Goal: Task Accomplishment & Management: Manage account settings

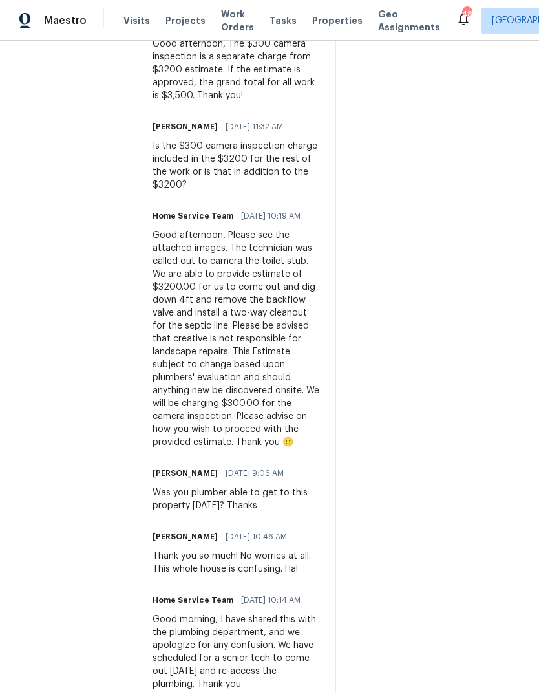
scroll to position [500, 0]
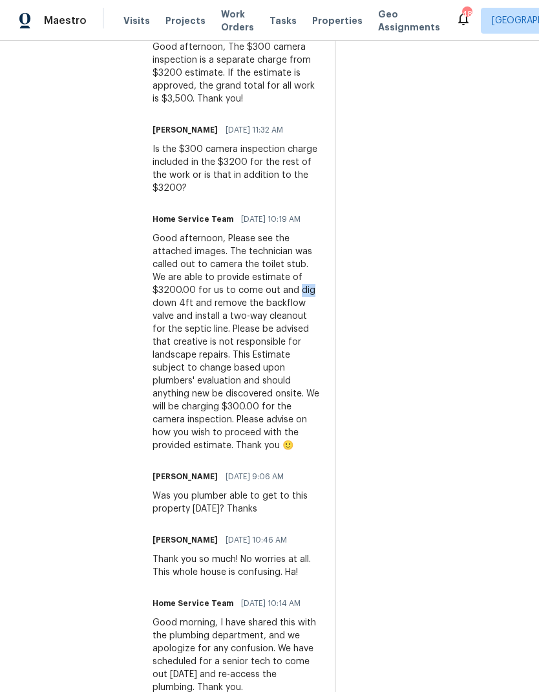
click at [259, 352] on div "Good afternoon, Please see the attached images. The technician was called out t…" at bounding box center [236, 342] width 167 height 220
click at [253, 354] on div "Good afternoon, Please see the attached images. The technician was called out t…" at bounding box center [236, 342] width 167 height 220
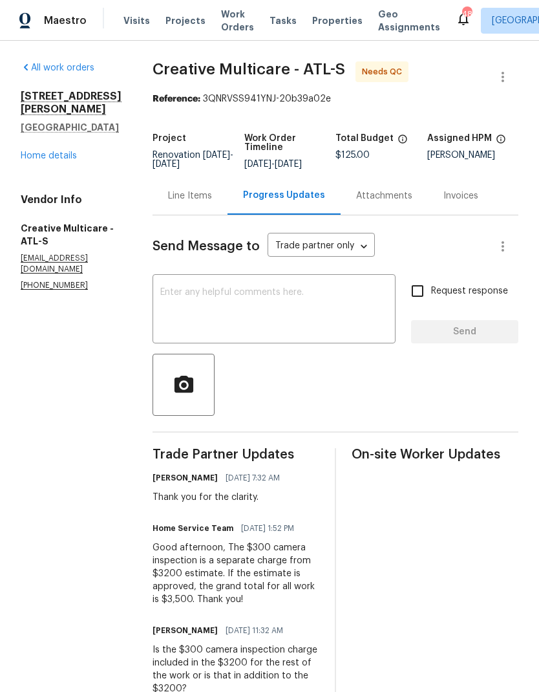
scroll to position [0, 0]
click at [212, 202] on div "Line Items" at bounding box center [190, 195] width 44 height 13
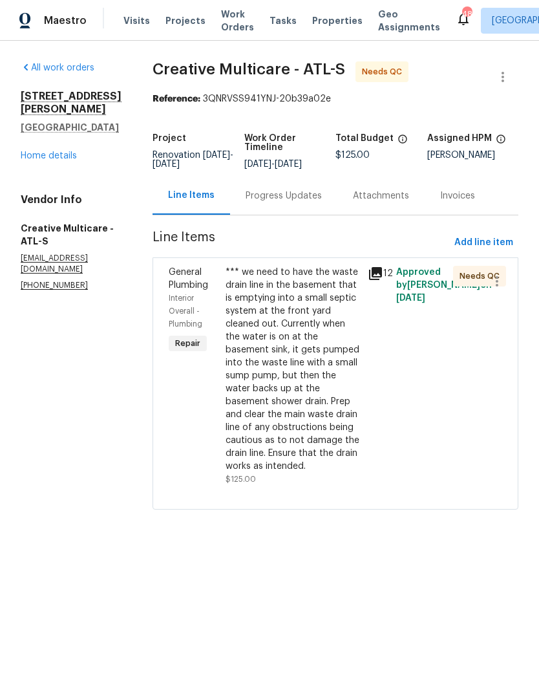
click at [310, 418] on div "*** we need to have the waste drain line in the basement that is emptying into …" at bounding box center [293, 369] width 134 height 207
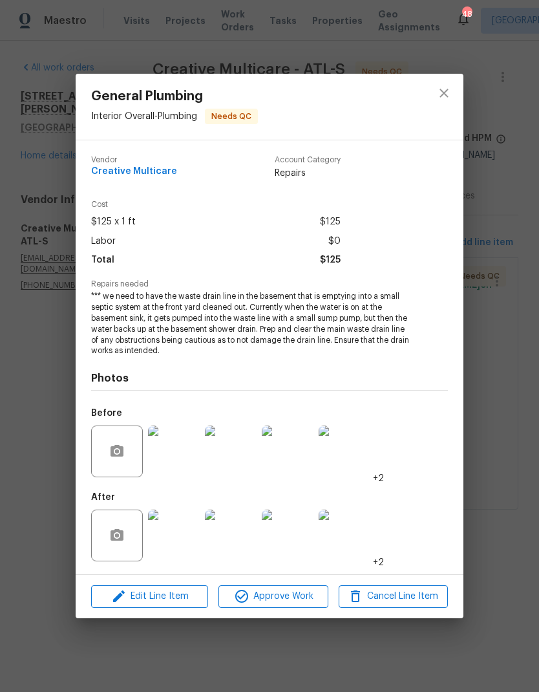
click at [183, 544] on img at bounding box center [174, 535] width 52 height 52
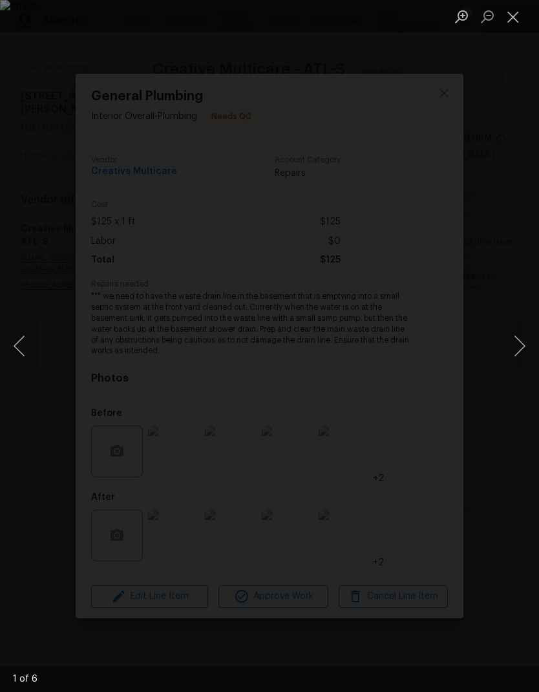
click at [518, 352] on button "Next image" at bounding box center [519, 346] width 39 height 52
click at [521, 349] on button "Next image" at bounding box center [519, 346] width 39 height 52
click at [521, 348] on button "Next image" at bounding box center [519, 346] width 39 height 52
click at [521, 346] on button "Next image" at bounding box center [519, 346] width 39 height 52
click at [516, 357] on button "Next image" at bounding box center [519, 346] width 39 height 52
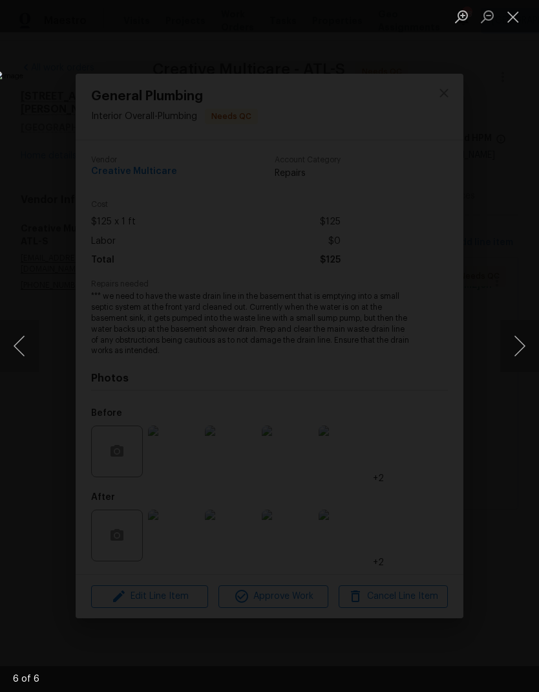
click at [519, 354] on button "Next image" at bounding box center [519, 346] width 39 height 52
click at [522, 348] on button "Next image" at bounding box center [519, 346] width 39 height 52
click at [517, 21] on button "Close lightbox" at bounding box center [513, 16] width 26 height 23
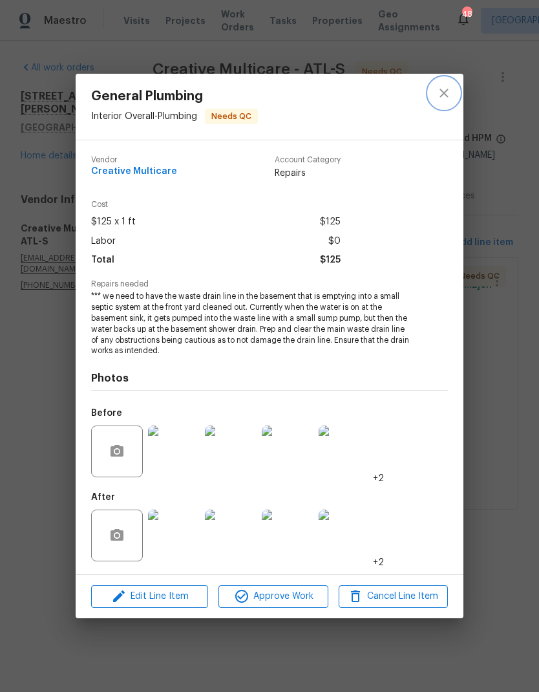
click at [447, 94] on icon "close" at bounding box center [444, 93] width 16 height 16
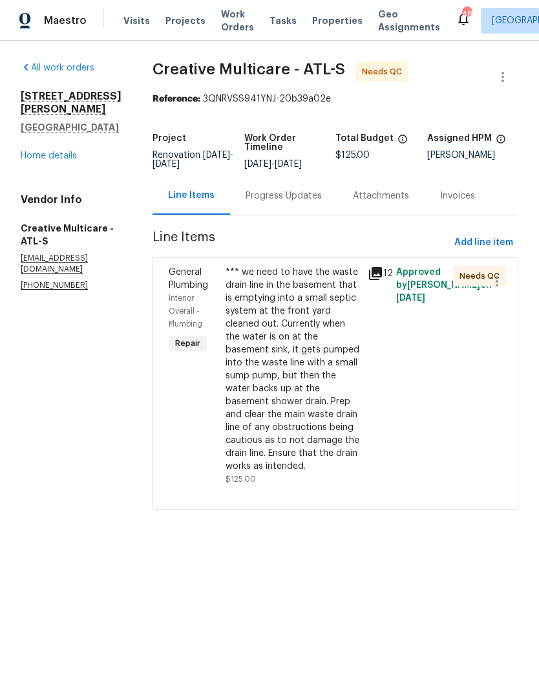
click at [319, 359] on div "*** we need to have the waste drain line in the basement that is emptying into …" at bounding box center [293, 369] width 134 height 207
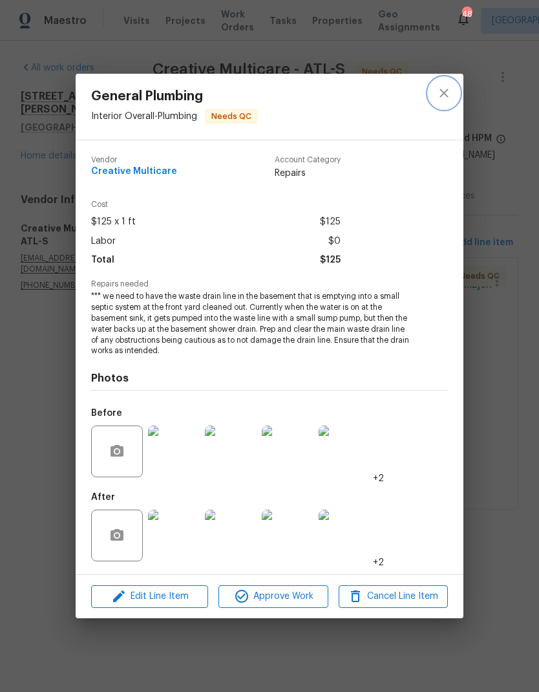
click at [450, 92] on icon "close" at bounding box center [444, 93] width 16 height 16
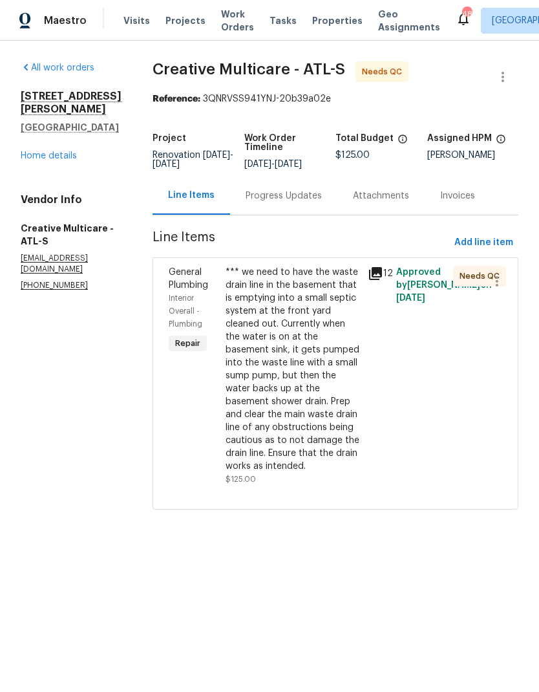
click at [303, 202] on div "Progress Updates" at bounding box center [284, 195] width 76 height 13
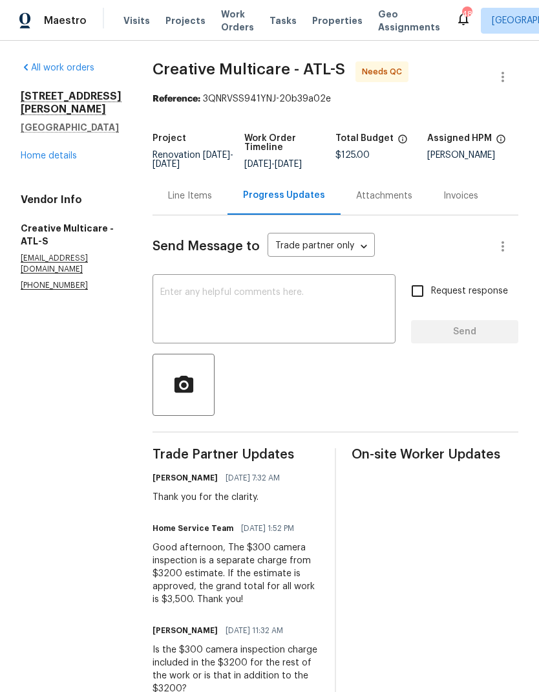
click at [254, 304] on textarea at bounding box center [274, 310] width 228 height 45
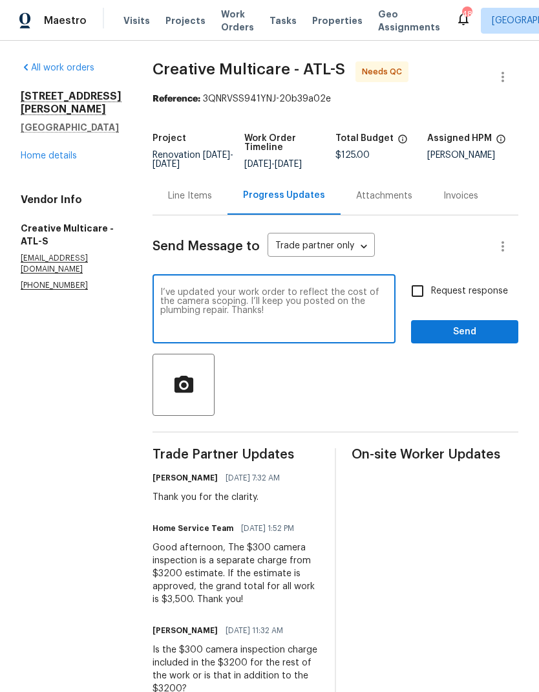
type textarea "I’ve updated your work order to reflect the cost of the camera scoping. I’ll ke…"
click at [472, 340] on span "Send" at bounding box center [464, 332] width 87 height 16
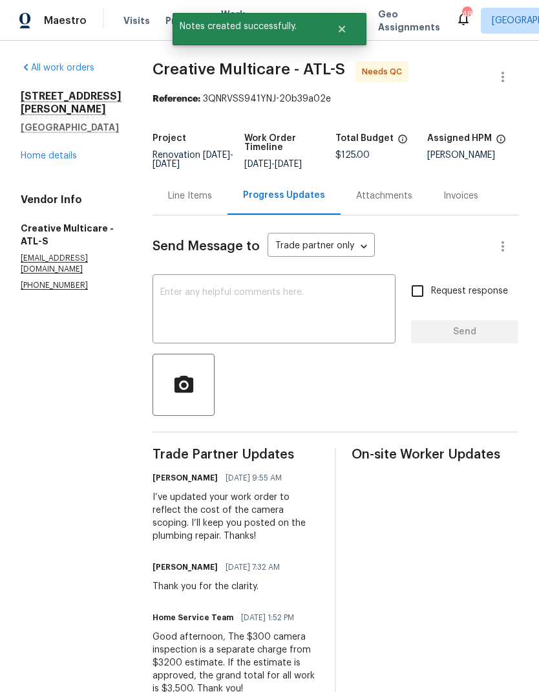
click at [212, 202] on div "Line Items" at bounding box center [190, 195] width 44 height 13
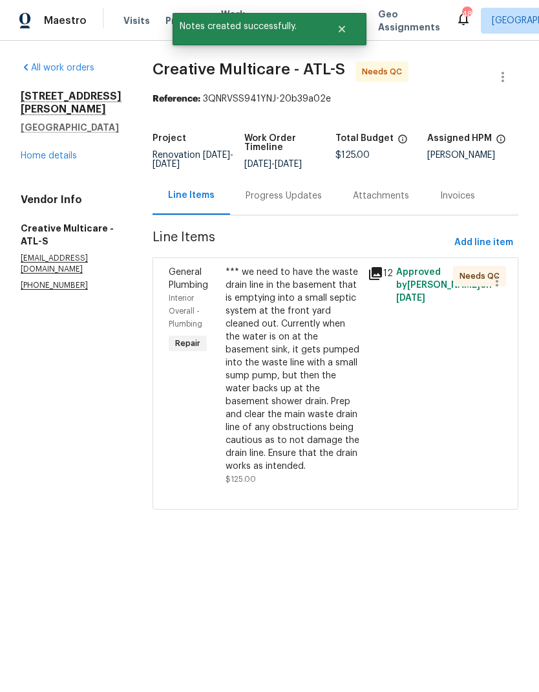
click at [311, 341] on div "*** we need to have the waste drain line in the basement that is emptying into …" at bounding box center [293, 369] width 134 height 207
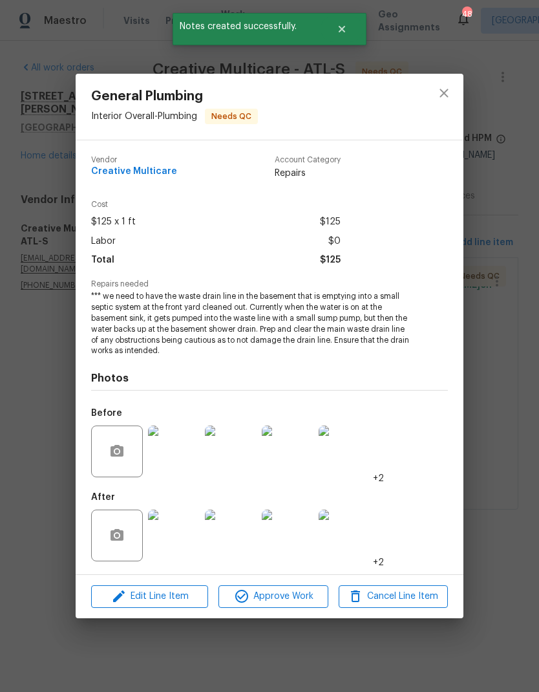
click at [173, 595] on span "Edit Line Item" at bounding box center [149, 596] width 109 height 16
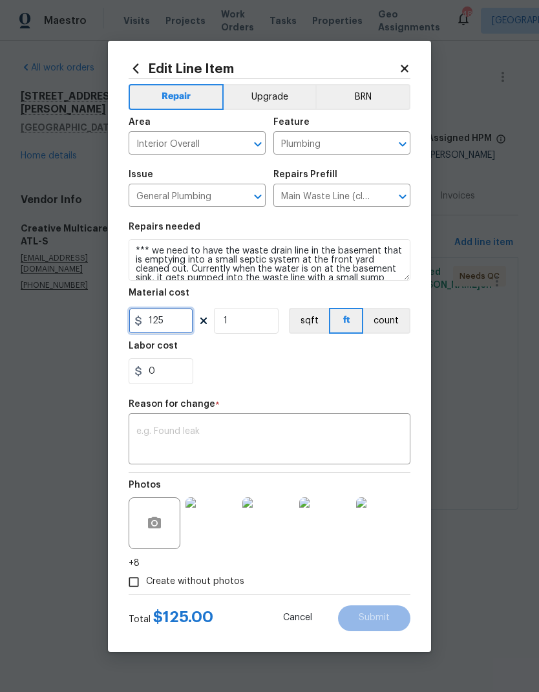
click at [175, 326] on input "125" at bounding box center [161, 321] width 65 height 26
type input "300"
click at [223, 429] on textarea at bounding box center [269, 440] width 266 height 27
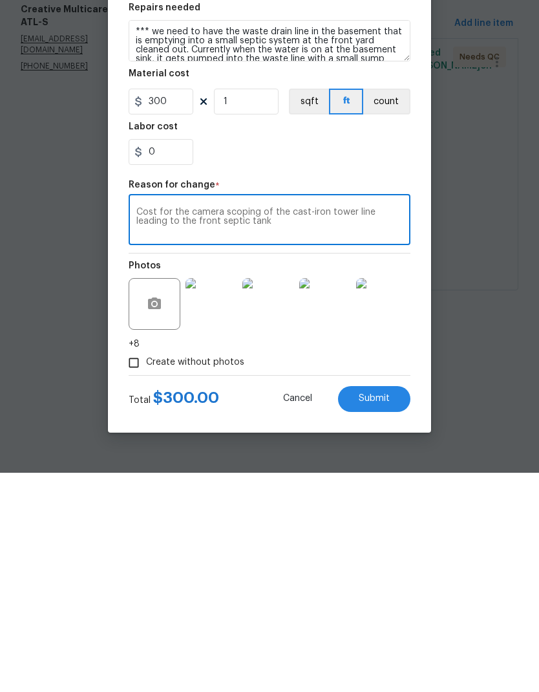
type textarea "Cost for the camera scoping of the cast-iron tower line leading to the front se…"
click at [382, 605] on button "Submit" at bounding box center [374, 618] width 72 height 26
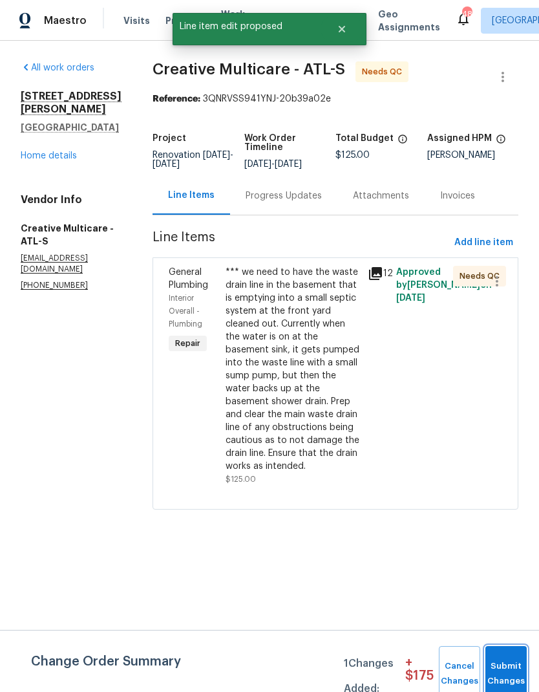
click at [507, 669] on span "Submit Changes" at bounding box center [506, 674] width 28 height 30
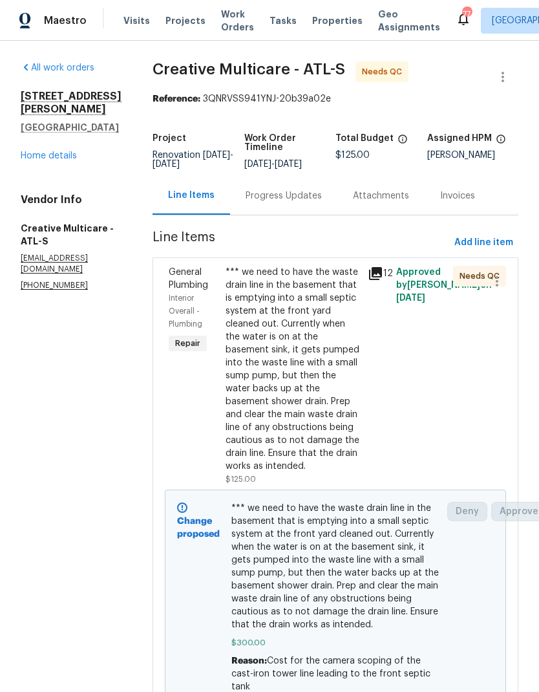
click at [53, 151] on link "Home details" at bounding box center [49, 155] width 56 height 9
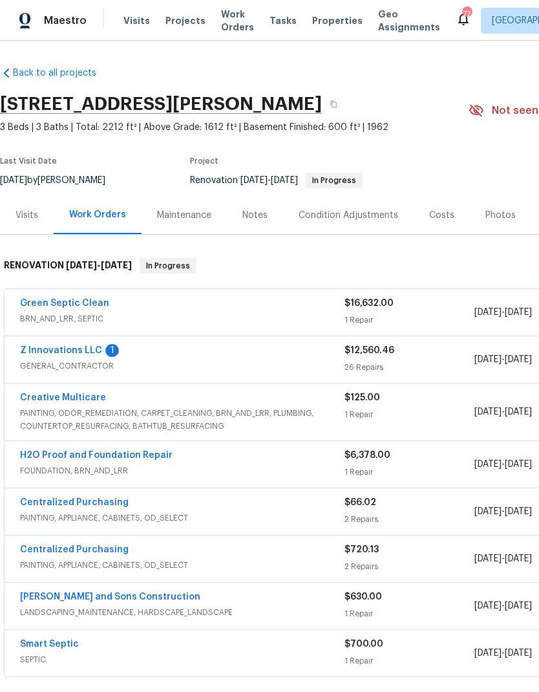
click at [77, 307] on link "Green Septic Clean" at bounding box center [64, 303] width 89 height 9
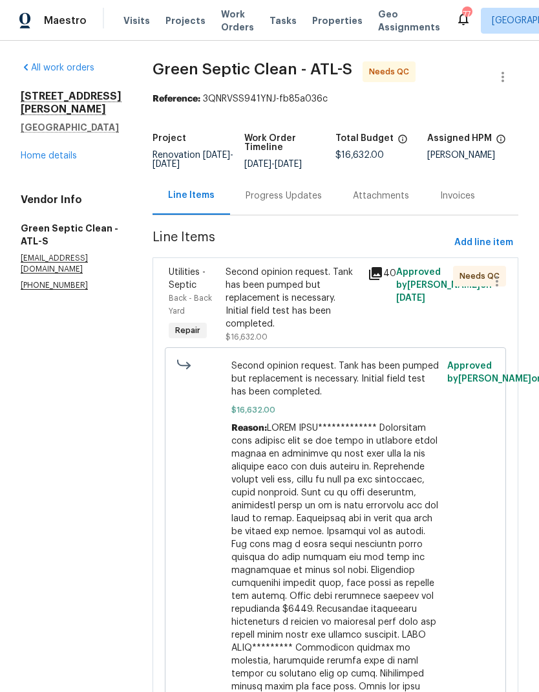
click at [292, 271] on div "Second opinion request. Tank has been pumped but replacement is necessary. Init…" at bounding box center [293, 298] width 134 height 65
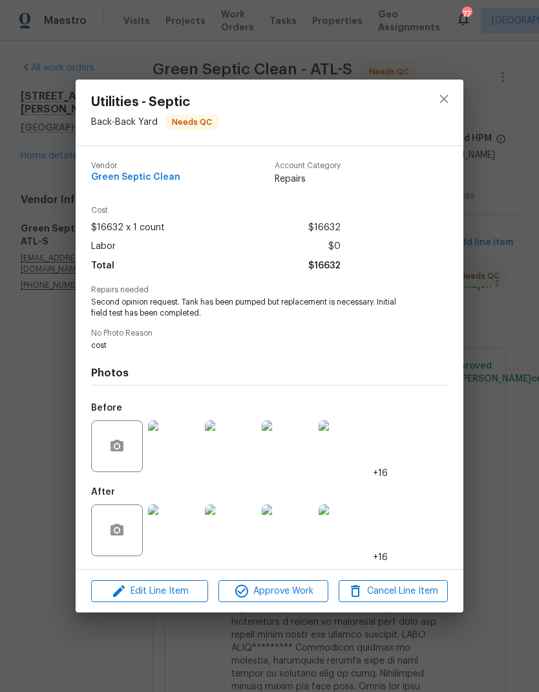
click at [179, 540] on img at bounding box center [174, 530] width 52 height 52
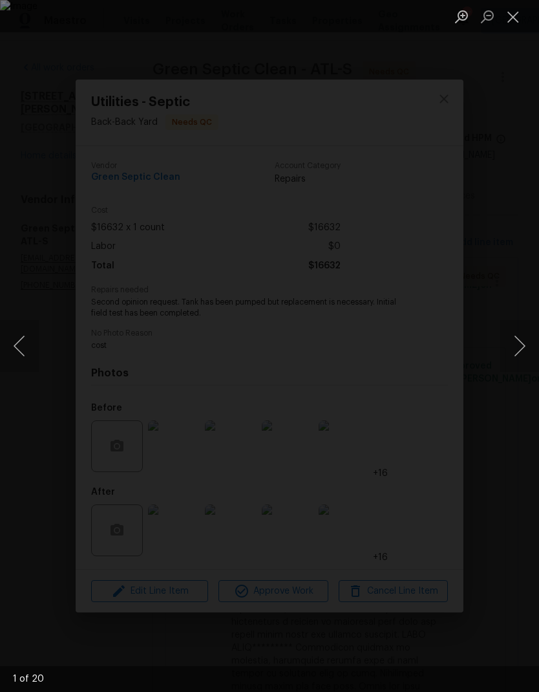
click at [518, 343] on button "Next image" at bounding box center [519, 346] width 39 height 52
click at [518, 342] on button "Next image" at bounding box center [519, 346] width 39 height 52
click at [518, 339] on button "Next image" at bounding box center [519, 346] width 39 height 52
click at [517, 339] on button "Next image" at bounding box center [519, 346] width 39 height 52
click at [16, 341] on button "Previous image" at bounding box center [19, 346] width 39 height 52
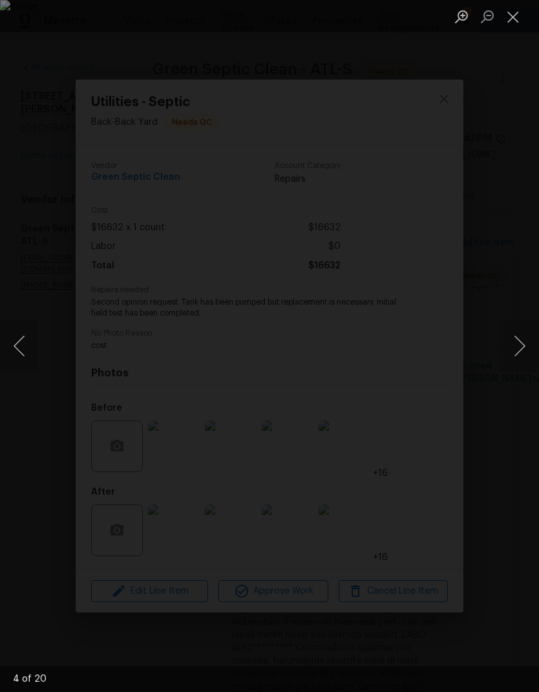
click at [518, 346] on button "Next image" at bounding box center [519, 346] width 39 height 52
click at [518, 345] on button "Next image" at bounding box center [519, 346] width 39 height 52
click at [519, 345] on button "Next image" at bounding box center [519, 346] width 39 height 52
click at [518, 348] on button "Next image" at bounding box center [519, 346] width 39 height 52
click at [520, 342] on button "Next image" at bounding box center [519, 346] width 39 height 52
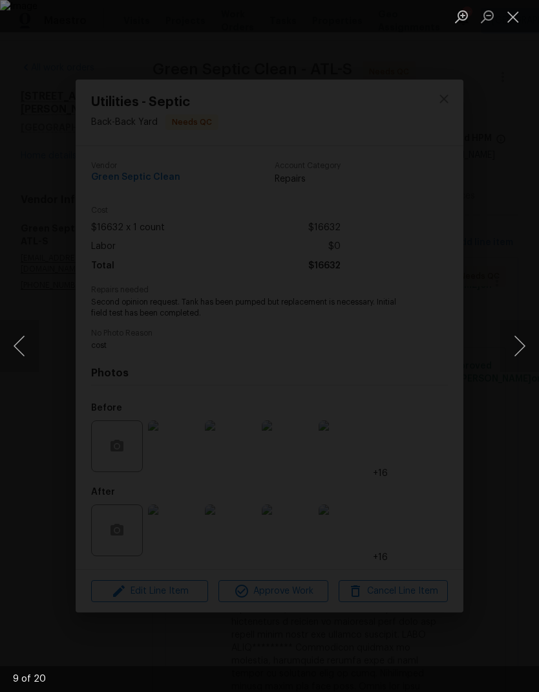
click at [520, 343] on button "Next image" at bounding box center [519, 346] width 39 height 52
click at [517, 348] on button "Next image" at bounding box center [519, 346] width 39 height 52
click at [520, 344] on button "Next image" at bounding box center [519, 346] width 39 height 52
click at [519, 345] on button "Next image" at bounding box center [519, 346] width 39 height 52
click at [519, 344] on button "Next image" at bounding box center [519, 346] width 39 height 52
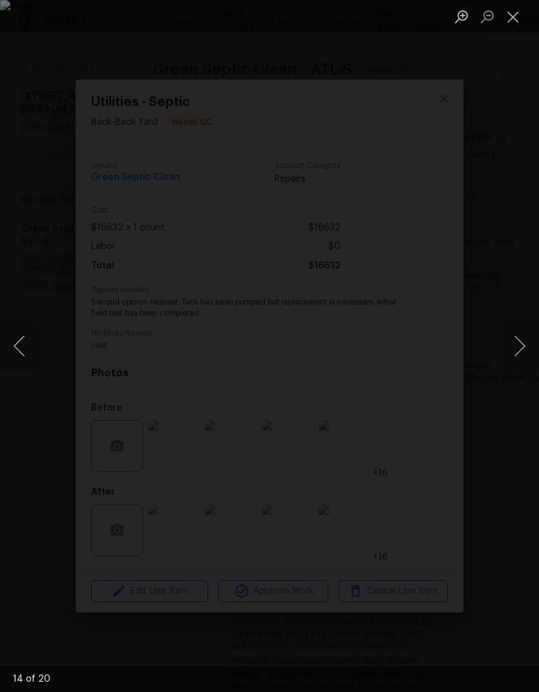
click at [17, 343] on button "Previous image" at bounding box center [19, 346] width 39 height 52
click at [520, 341] on button "Next image" at bounding box center [519, 346] width 39 height 52
click at [24, 343] on button "Previous image" at bounding box center [19, 346] width 39 height 52
click at [520, 339] on button "Next image" at bounding box center [519, 346] width 39 height 52
click at [21, 343] on button "Previous image" at bounding box center [19, 346] width 39 height 52
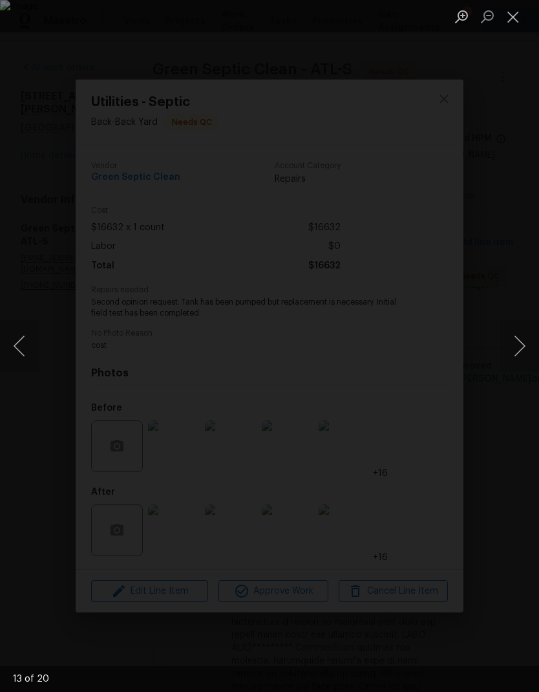
click at [520, 340] on button "Next image" at bounding box center [519, 346] width 39 height 52
click at [520, 341] on button "Next image" at bounding box center [519, 346] width 39 height 52
click at [520, 343] on button "Next image" at bounding box center [519, 346] width 39 height 52
click at [518, 341] on button "Next image" at bounding box center [519, 346] width 39 height 52
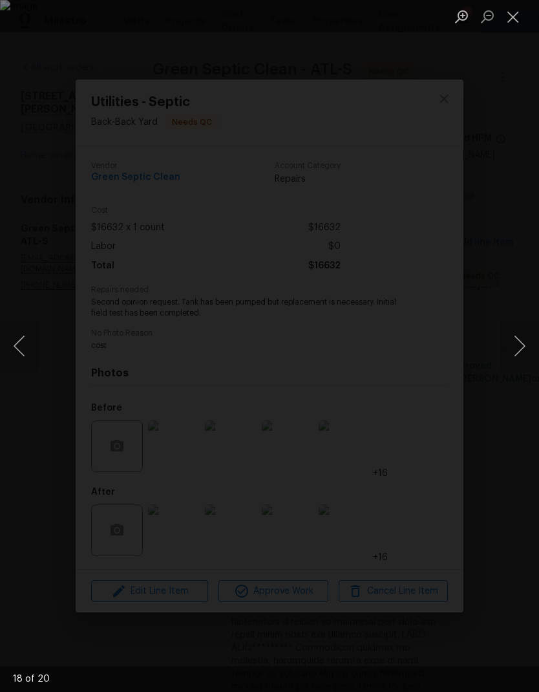
click at [519, 342] on button "Next image" at bounding box center [519, 346] width 39 height 52
click at [518, 342] on button "Next image" at bounding box center [519, 346] width 39 height 52
click at [519, 341] on button "Next image" at bounding box center [519, 346] width 39 height 52
click at [519, 342] on button "Next image" at bounding box center [519, 346] width 39 height 52
click at [518, 342] on button "Next image" at bounding box center [519, 346] width 39 height 52
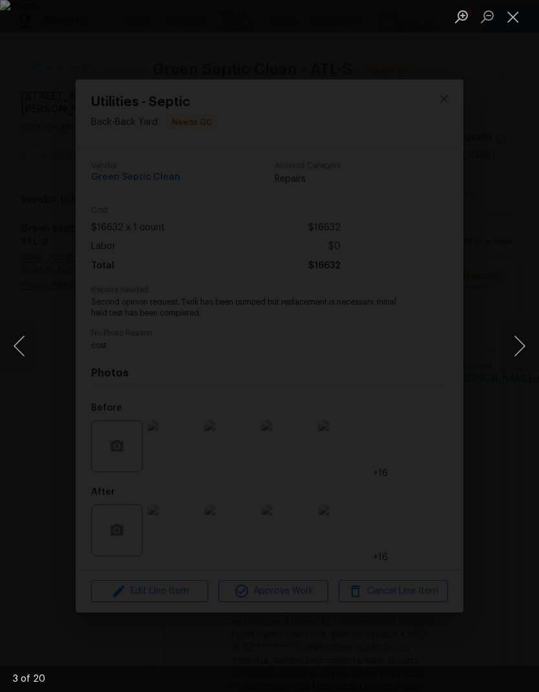
click at [518, 343] on button "Next image" at bounding box center [519, 346] width 39 height 52
click at [18, 341] on button "Previous image" at bounding box center [19, 346] width 39 height 52
click at [24, 354] on button "Previous image" at bounding box center [19, 346] width 39 height 52
click at [518, 19] on button "Close lightbox" at bounding box center [513, 16] width 26 height 23
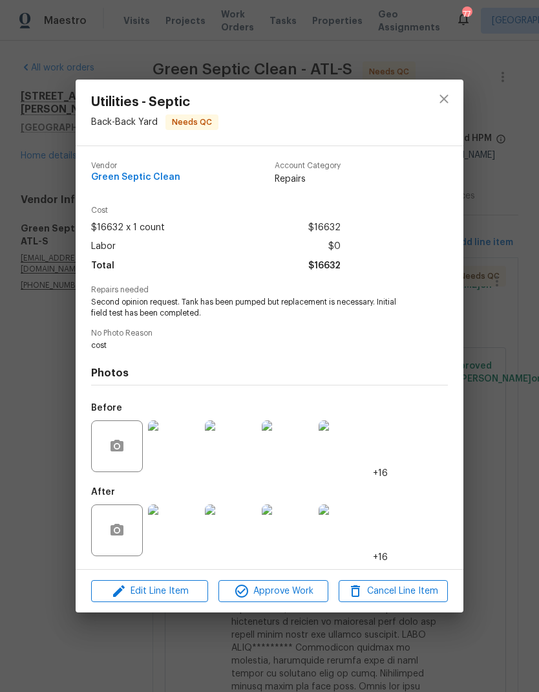
click at [289, 538] on img at bounding box center [288, 530] width 52 height 52
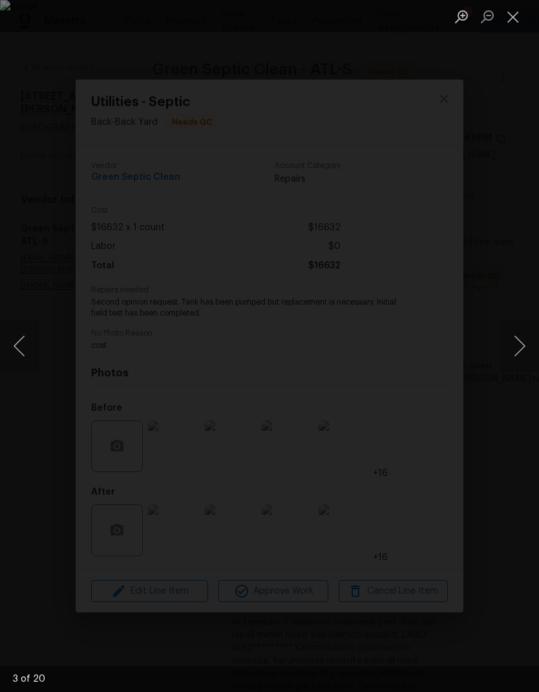
click at [516, 23] on button "Close lightbox" at bounding box center [513, 16] width 26 height 23
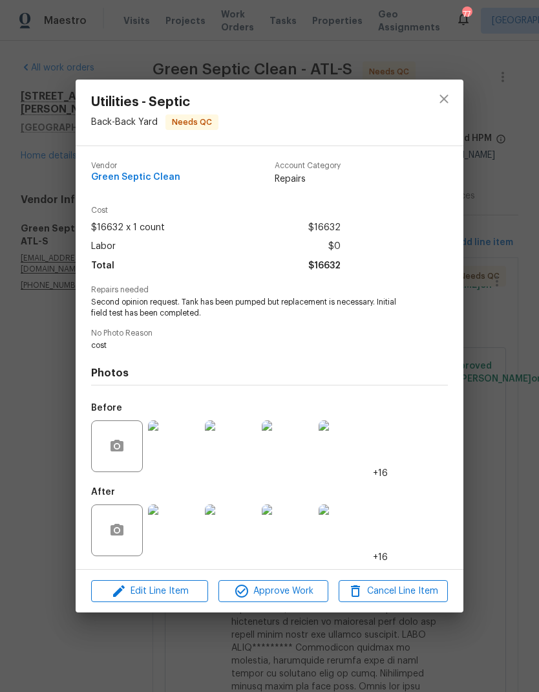
click at [180, 464] on img at bounding box center [174, 446] width 52 height 52
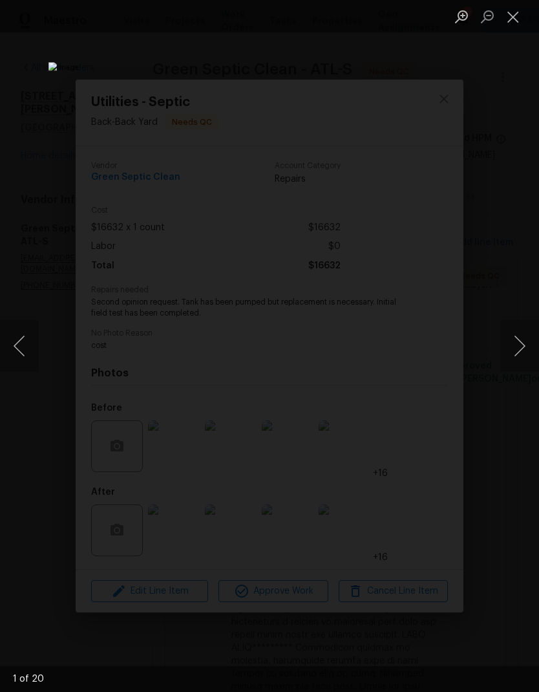
click at [519, 345] on button "Next image" at bounding box center [519, 346] width 39 height 52
click at [519, 339] on button "Next image" at bounding box center [519, 346] width 39 height 52
click at [518, 338] on button "Next image" at bounding box center [519, 346] width 39 height 52
click at [17, 342] on button "Previous image" at bounding box center [19, 346] width 39 height 52
click at [520, 347] on button "Next image" at bounding box center [519, 346] width 39 height 52
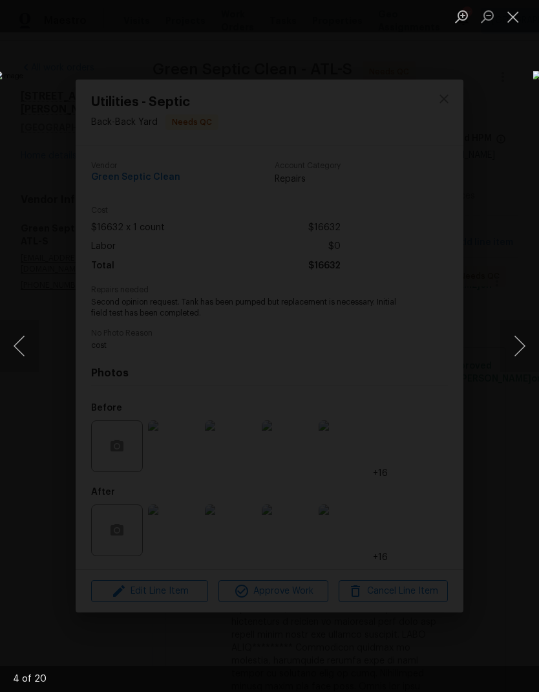
click at [520, 346] on button "Next image" at bounding box center [519, 346] width 39 height 52
click at [520, 345] on button "Next image" at bounding box center [519, 346] width 39 height 52
click at [520, 341] on button "Next image" at bounding box center [519, 346] width 39 height 52
click at [521, 339] on button "Next image" at bounding box center [519, 346] width 39 height 52
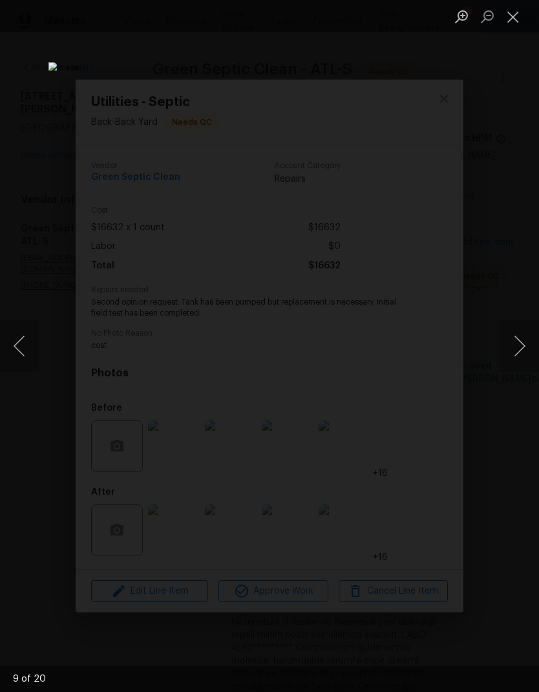
click at [520, 336] on button "Next image" at bounding box center [519, 346] width 39 height 52
click at [524, 343] on button "Next image" at bounding box center [519, 346] width 39 height 52
click at [524, 349] on button "Next image" at bounding box center [519, 346] width 39 height 52
click at [513, 346] on button "Next image" at bounding box center [519, 346] width 39 height 52
click at [515, 23] on button "Close lightbox" at bounding box center [513, 16] width 26 height 23
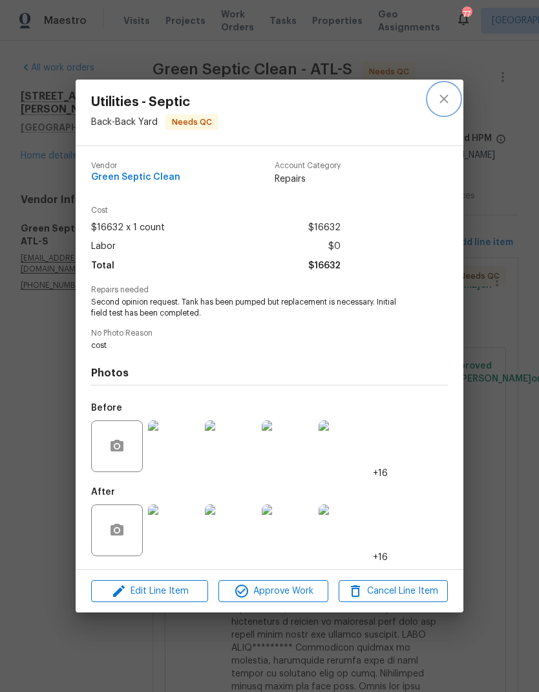
click at [446, 101] on icon "close" at bounding box center [444, 99] width 16 height 16
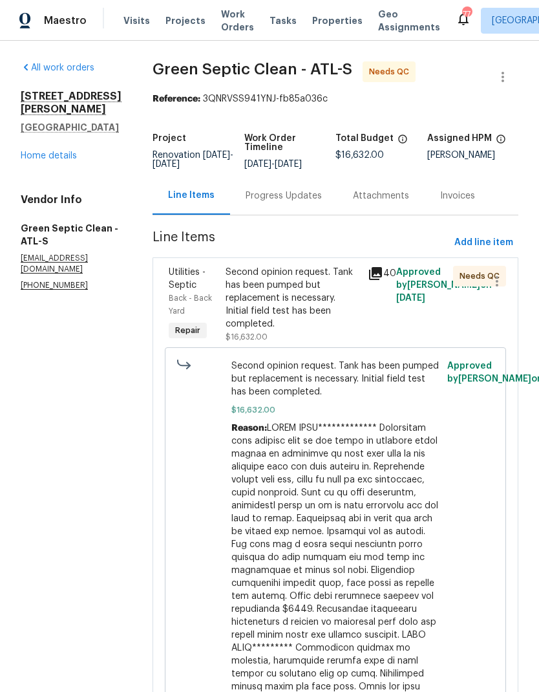
click at [301, 274] on div "Second opinion request. Tank has been pumped but replacement is necessary. Init…" at bounding box center [293, 298] width 134 height 65
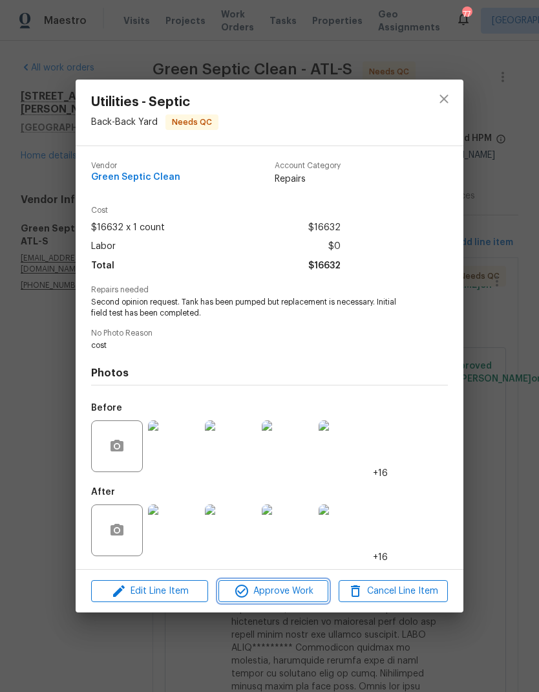
click at [298, 591] on span "Approve Work" at bounding box center [272, 591] width 101 height 16
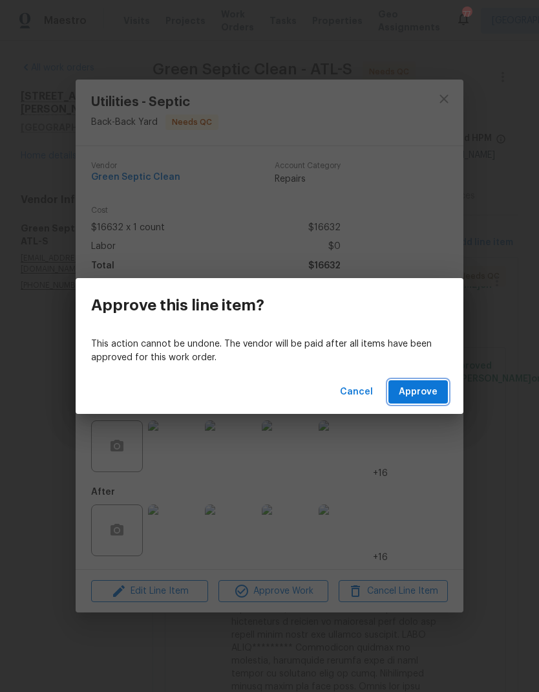
click at [427, 398] on span "Approve" at bounding box center [418, 392] width 39 height 16
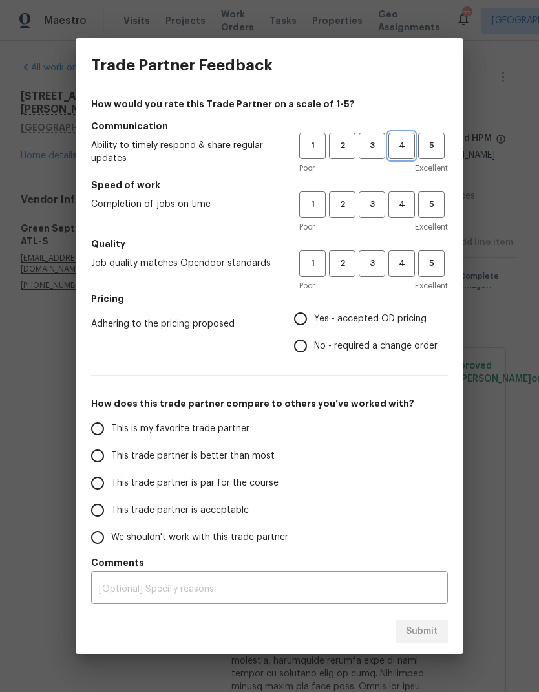
click at [399, 151] on span "4" at bounding box center [402, 145] width 24 height 15
click at [394, 204] on span "4" at bounding box center [402, 204] width 24 height 15
click at [398, 266] on span "4" at bounding box center [402, 263] width 24 height 15
click at [303, 347] on input "No - required a change order" at bounding box center [300, 345] width 27 height 27
radio input "true"
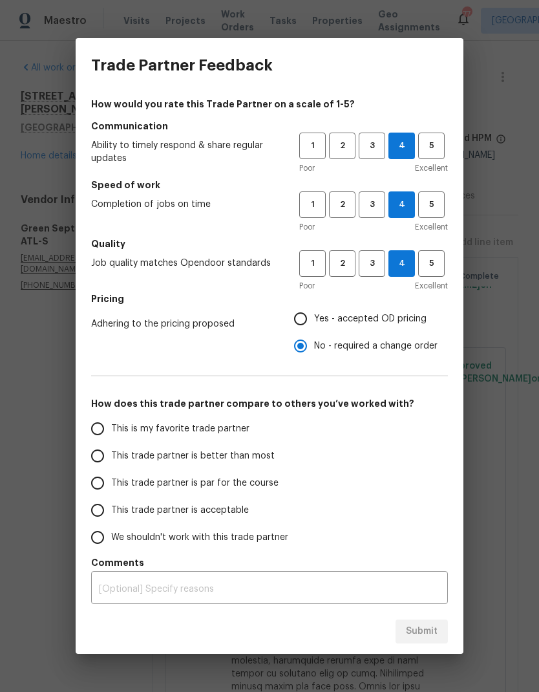
click at [105, 461] on input "This trade partner is better than most" at bounding box center [97, 455] width 27 height 27
click at [421, 641] on button "Submit" at bounding box center [422, 631] width 52 height 24
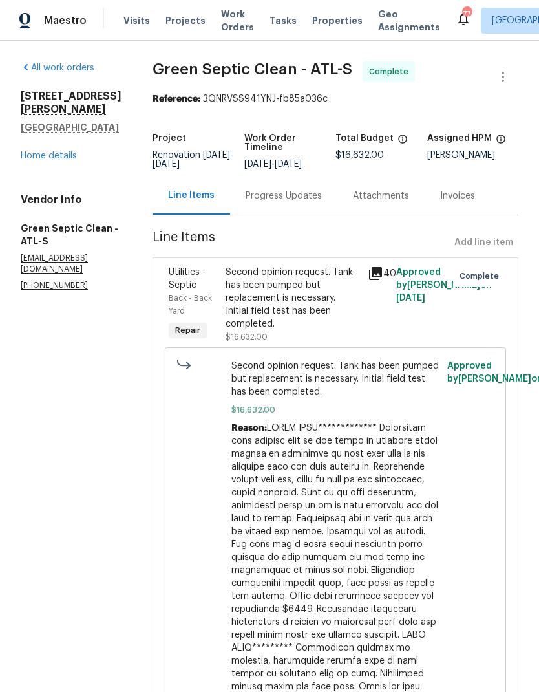
radio input "true"
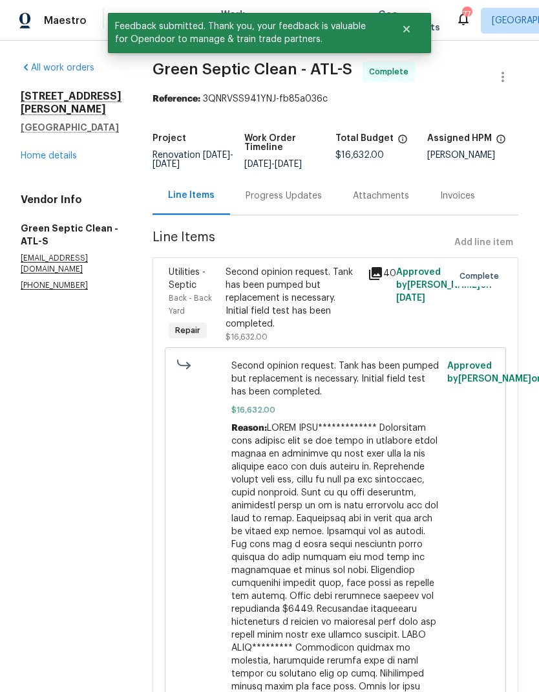
click at [56, 151] on link "Home details" at bounding box center [49, 155] width 56 height 9
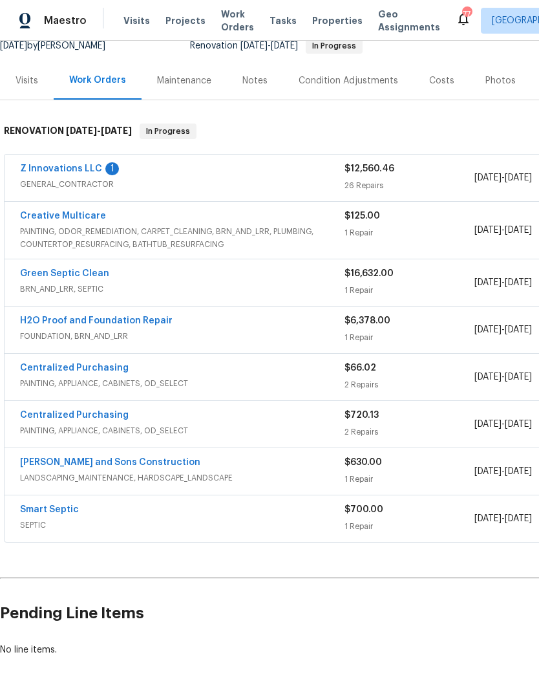
scroll to position [134, 0]
click at [77, 211] on link "Creative Multicare" at bounding box center [63, 215] width 86 height 9
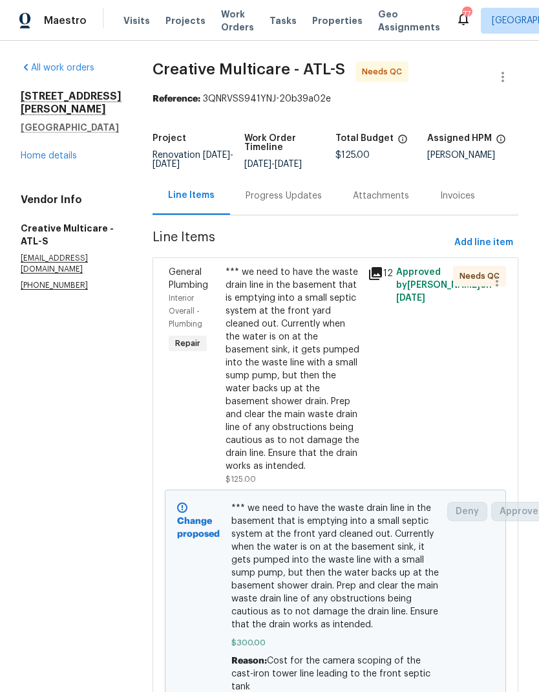
click at [295, 202] on div "Progress Updates" at bounding box center [284, 195] width 76 height 13
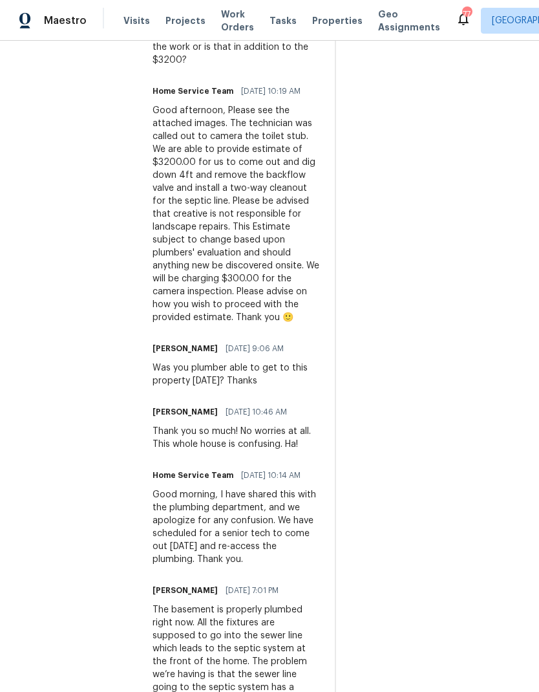
scroll to position [717, 0]
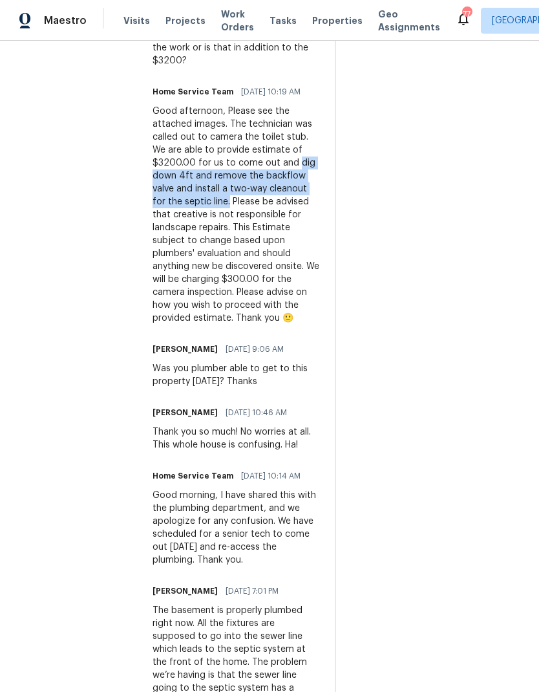
copy div "dig down 4ft and remove the backflow valve and install a two-way cleanout for t…"
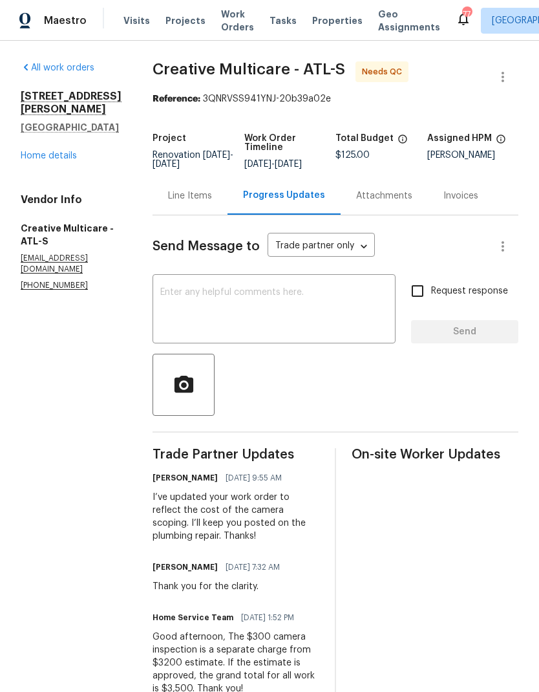
scroll to position [0, 0]
click at [64, 151] on link "Home details" at bounding box center [49, 155] width 56 height 9
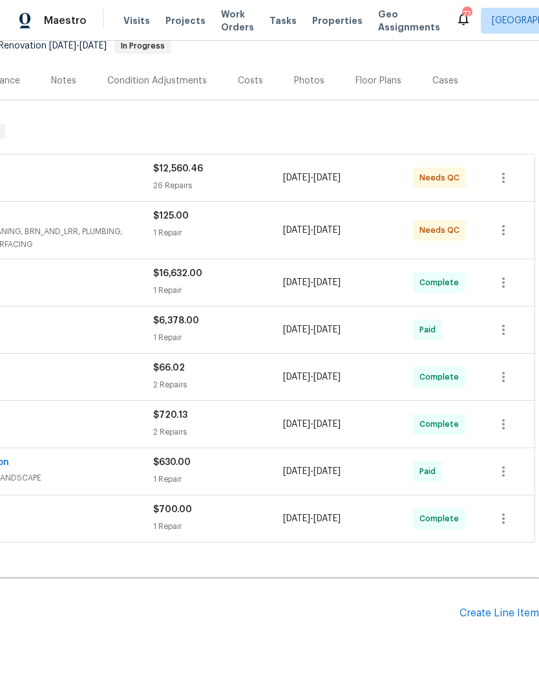
scroll to position [134, 191]
click at [495, 616] on div "Create Line Item" at bounding box center [500, 613] width 80 height 12
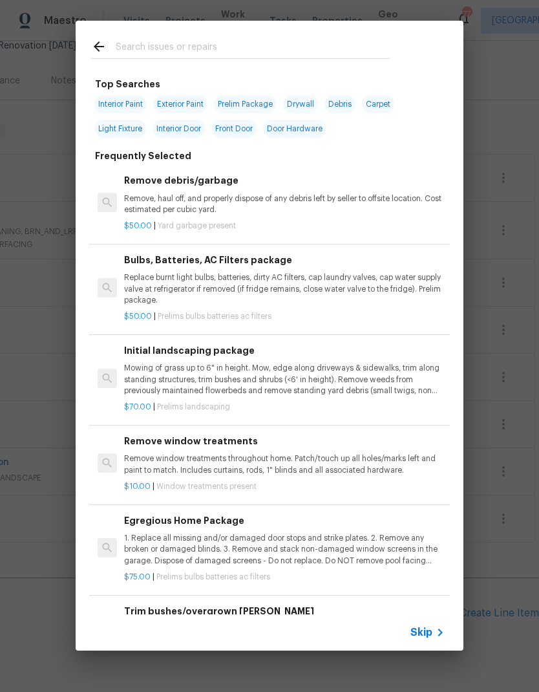
click at [198, 50] on input "text" at bounding box center [253, 48] width 274 height 19
type input "Sept"
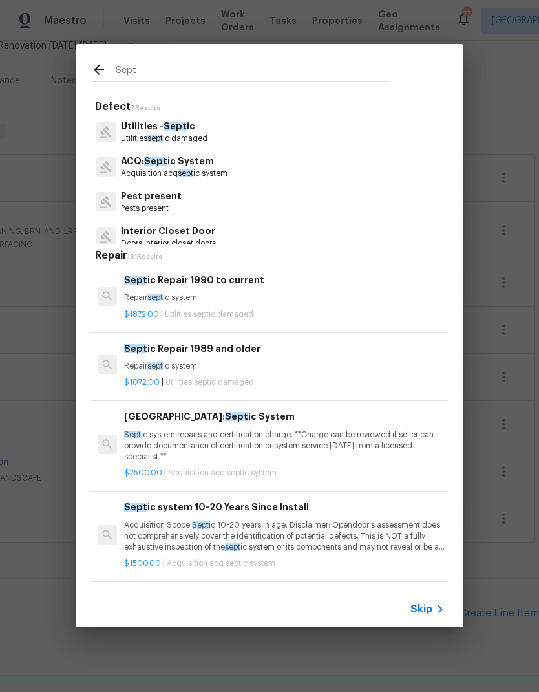
click at [187, 133] on p "Utilities sept ic damaged" at bounding box center [164, 138] width 87 height 11
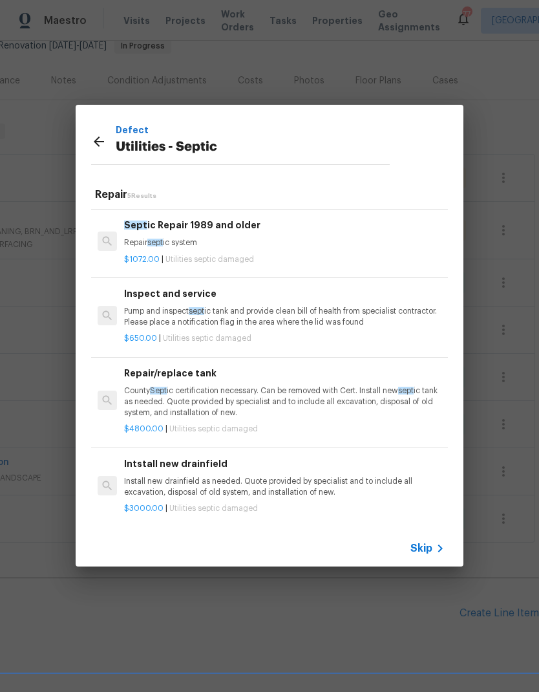
scroll to position [62, 0]
click at [197, 241] on p "Repair sept ic system" at bounding box center [284, 243] width 321 height 11
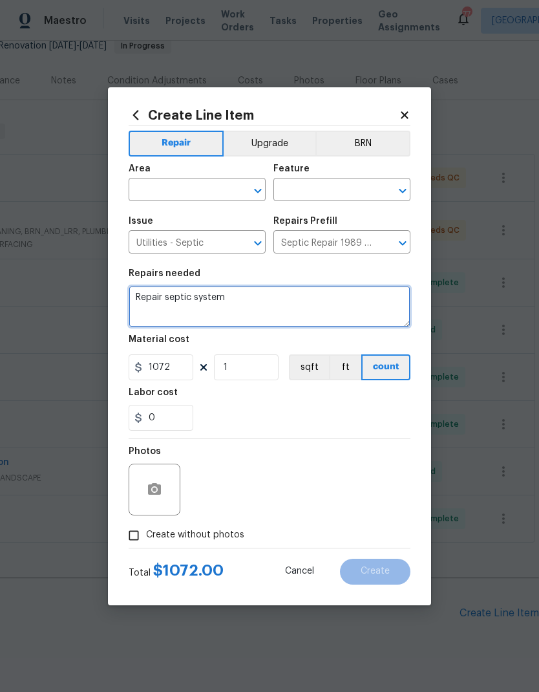
click at [149, 294] on textarea "Repair septic system" at bounding box center [270, 306] width 282 height 41
click at [145, 303] on textarea "Repair septic system" at bounding box center [270, 306] width 282 height 41
paste textarea "dig down 4ft and remove the backflow valve and install a two-way cleanout for t…"
type textarea "dig down 4ft and remove the backflow valve and install a two-way cleanout for t…"
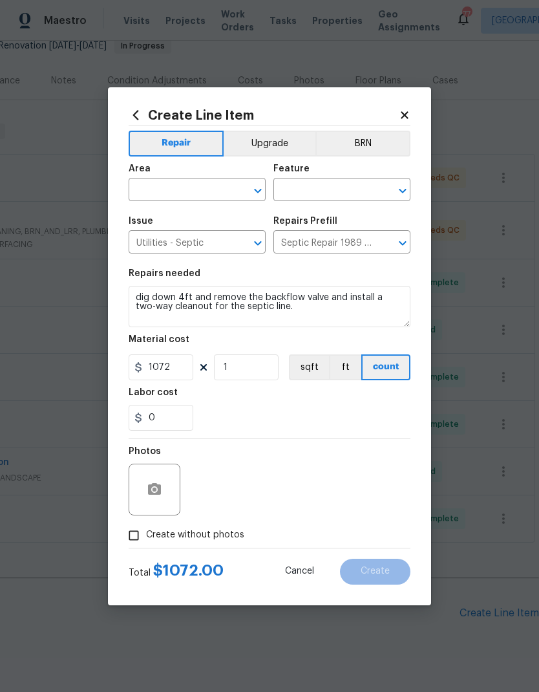
click at [197, 192] on input "text" at bounding box center [179, 191] width 101 height 20
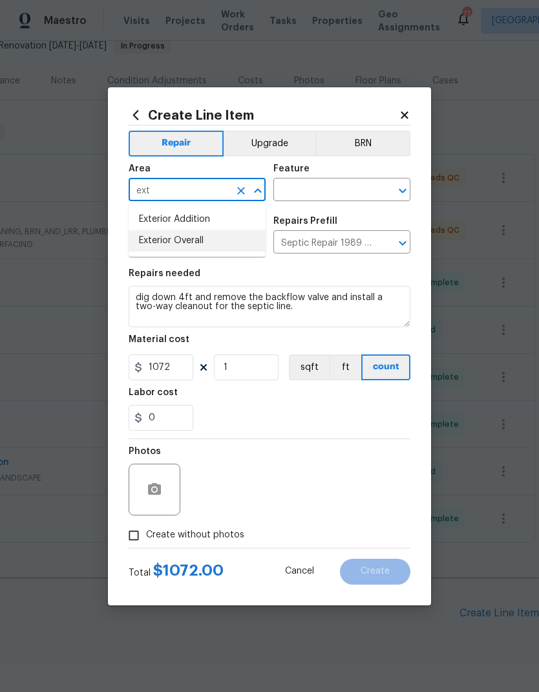
click at [193, 242] on li "Exterior Overall" at bounding box center [197, 240] width 137 height 21
type input "Exterior Overall"
click at [339, 193] on input "text" at bounding box center [323, 191] width 101 height 20
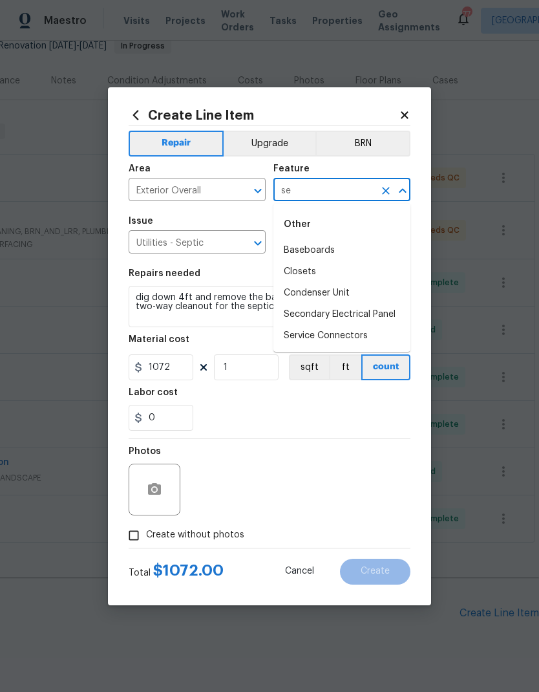
type input "s"
click at [337, 259] on li "Exterior Plumbing" at bounding box center [341, 250] width 137 height 21
type input "Exterior Plumbing"
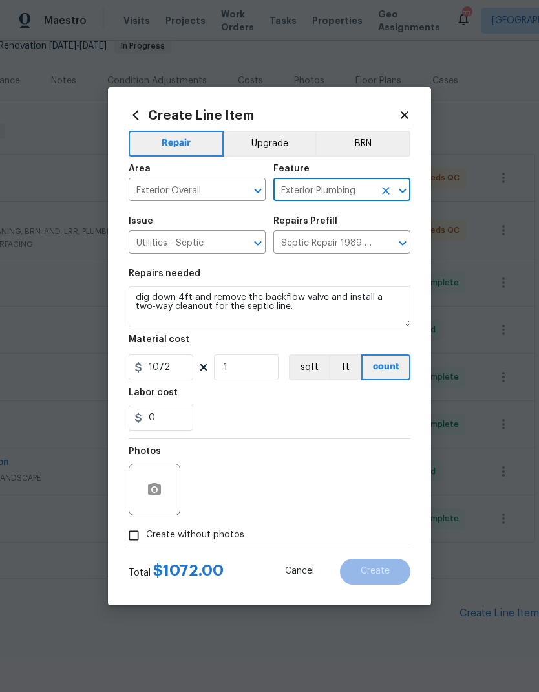
click at [247, 246] on icon "Clear" at bounding box center [241, 243] width 13 height 13
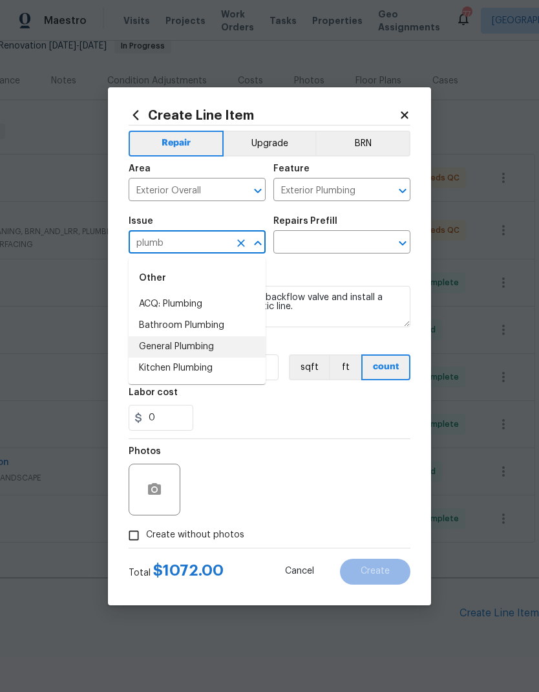
click at [202, 350] on li "General Plumbing" at bounding box center [197, 346] width 137 height 21
type input "General Plumbing"
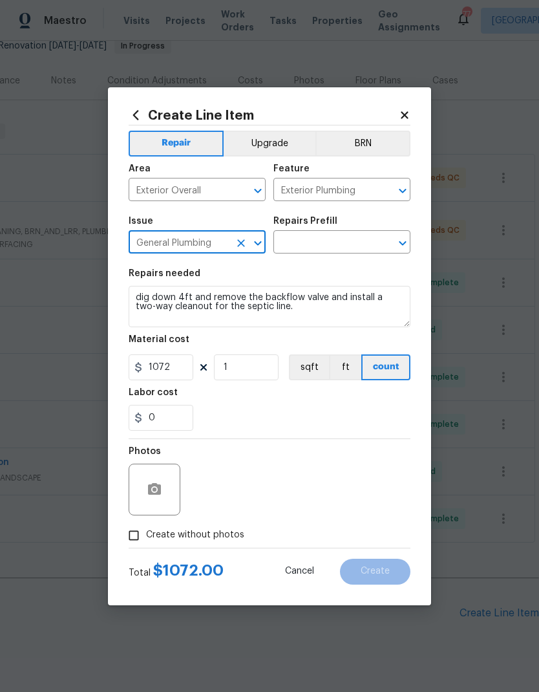
click at [351, 242] on input "text" at bounding box center [323, 243] width 101 height 20
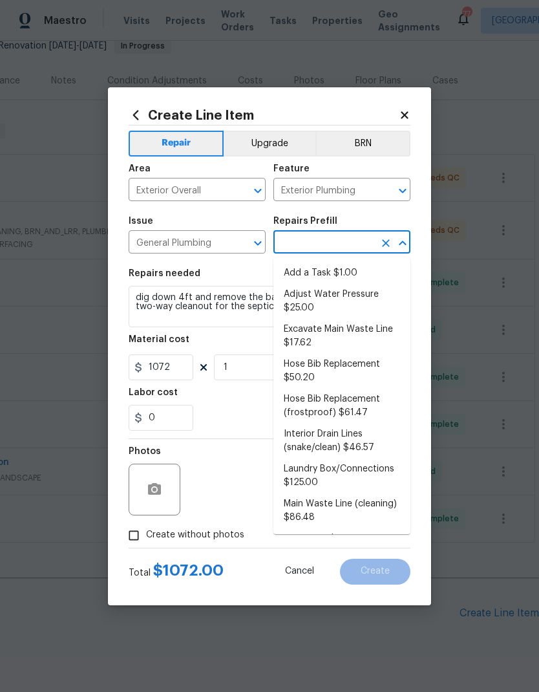
click at [349, 275] on li "Add a Task $1.00" at bounding box center [341, 272] width 137 height 21
type input "Add a Task $1.00"
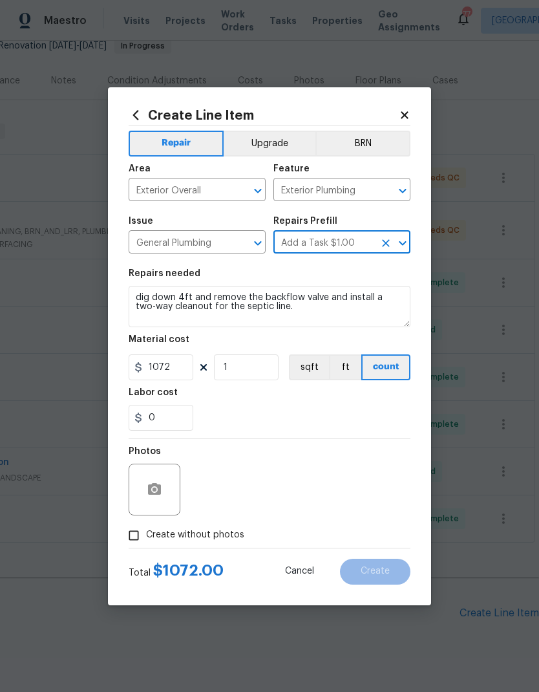
type input "Plumbing"
type textarea "HPM to detail"
type input "Add a Task $1.00"
type input "1"
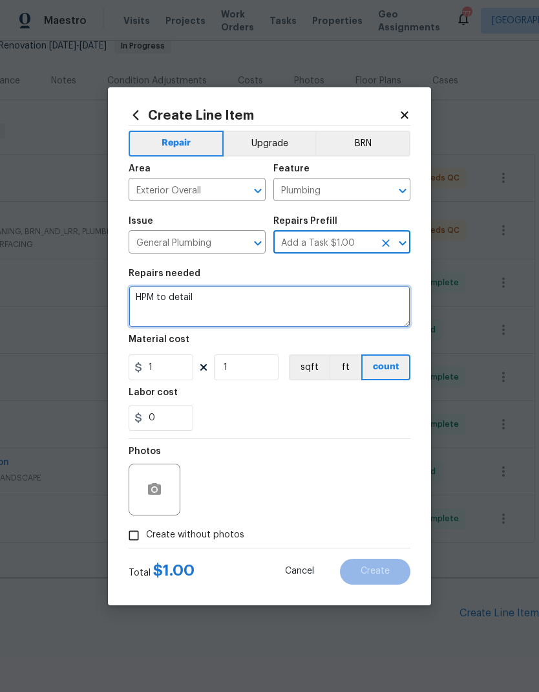
click at [136, 301] on textarea "HPM to detail" at bounding box center [270, 306] width 282 height 41
click at [143, 304] on textarea "HPM to detail" at bounding box center [270, 306] width 282 height 41
click at [142, 304] on textarea "HPM to detail" at bounding box center [270, 306] width 282 height 41
paste textarea "dig down 4ft and remove the backflow valve and install a two-way cleanout for t…"
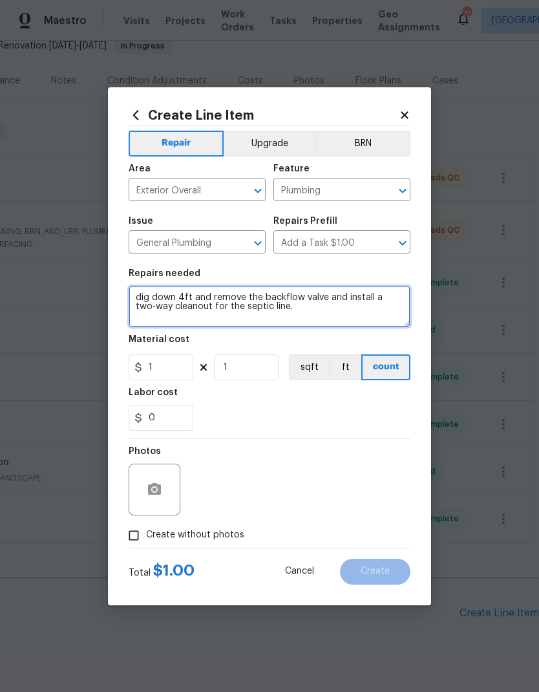
type textarea "dig down 4ft and remove the backflow valve and install a two-way cleanout for t…"
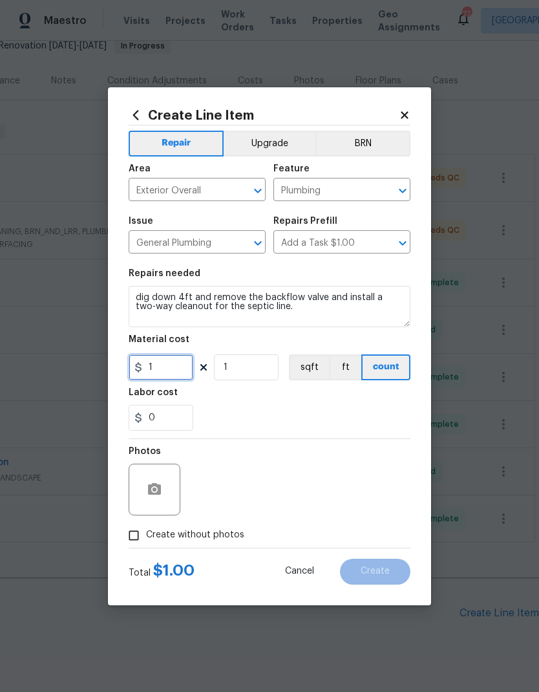
click at [173, 367] on input "1" at bounding box center [161, 367] width 65 height 26
type input "3100"
click at [159, 493] on icon "button" at bounding box center [154, 489] width 13 height 12
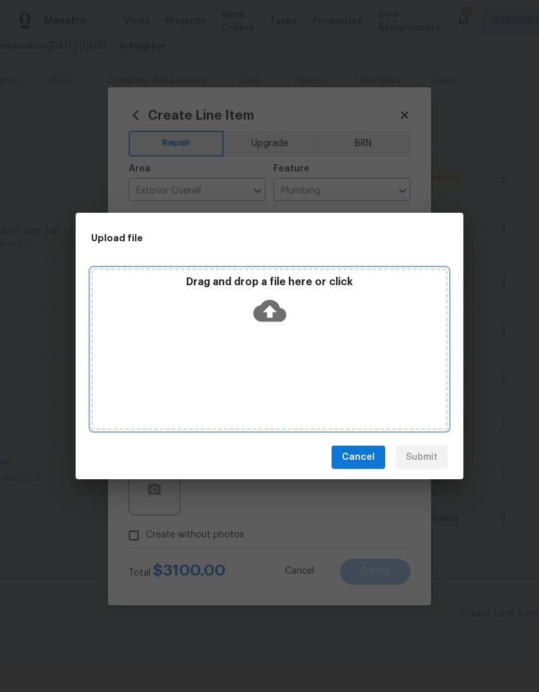
click at [268, 312] on icon at bounding box center [269, 310] width 33 height 33
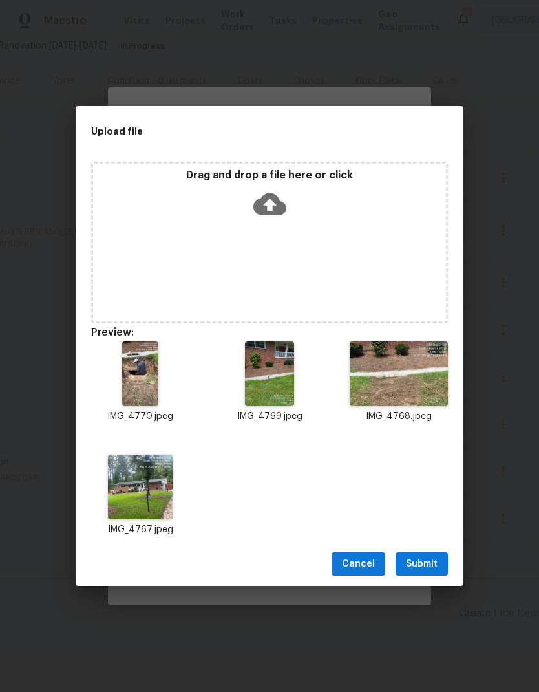
click at [427, 559] on span "Submit" at bounding box center [422, 564] width 32 height 16
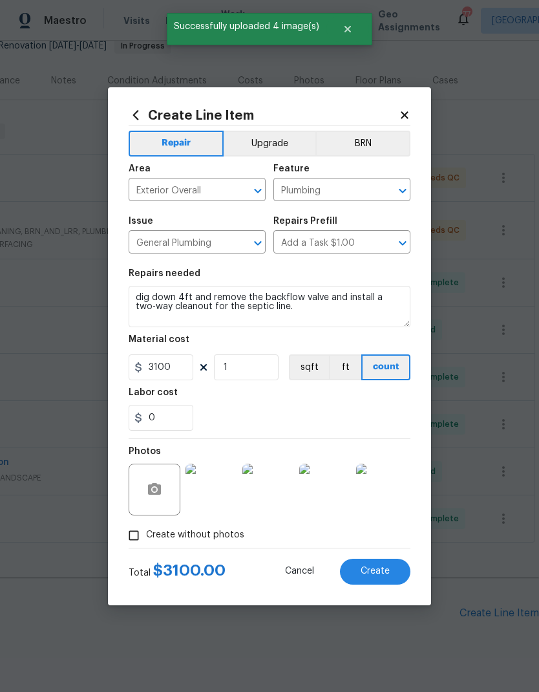
click at [386, 569] on span "Create" at bounding box center [375, 571] width 29 height 10
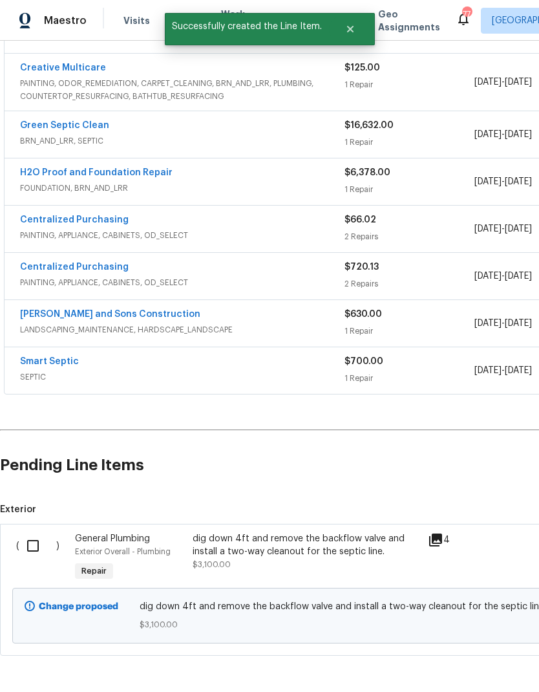
scroll to position [282, 0]
click at [32, 551] on input "checkbox" at bounding box center [37, 545] width 37 height 27
checkbox input "true"
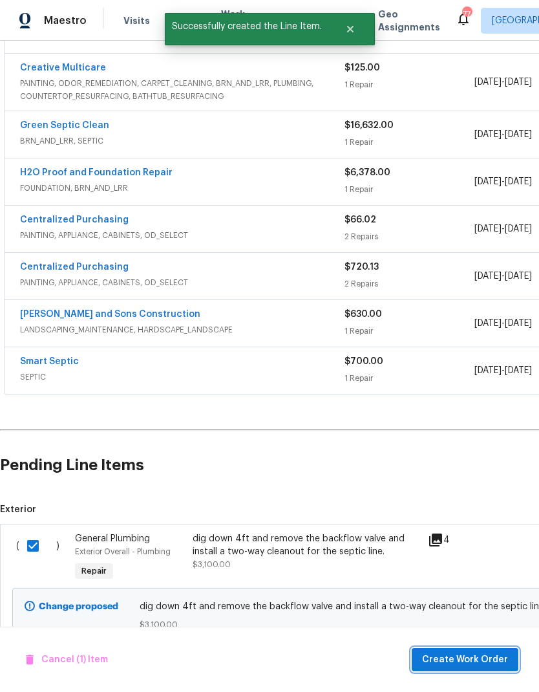
click at [466, 654] on span "Create Work Order" at bounding box center [465, 660] width 86 height 16
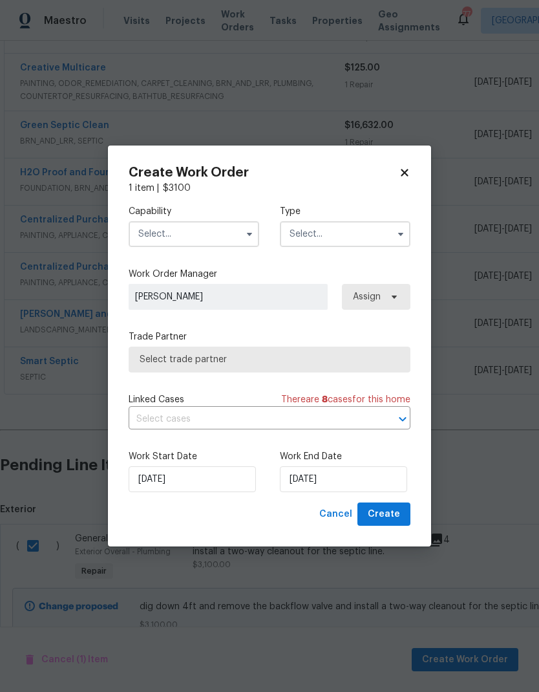
click at [244, 238] on button "button" at bounding box center [250, 234] width 16 height 16
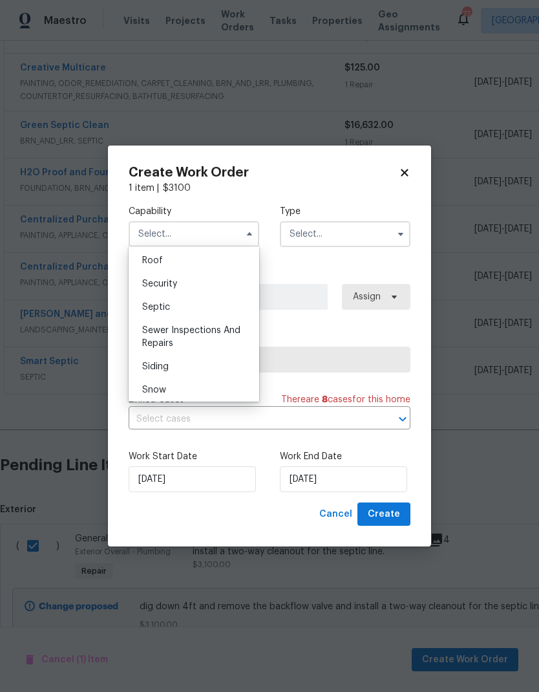
scroll to position [1319, 0]
click at [173, 314] on div "Septic" at bounding box center [194, 307] width 124 height 23
type input "Septic"
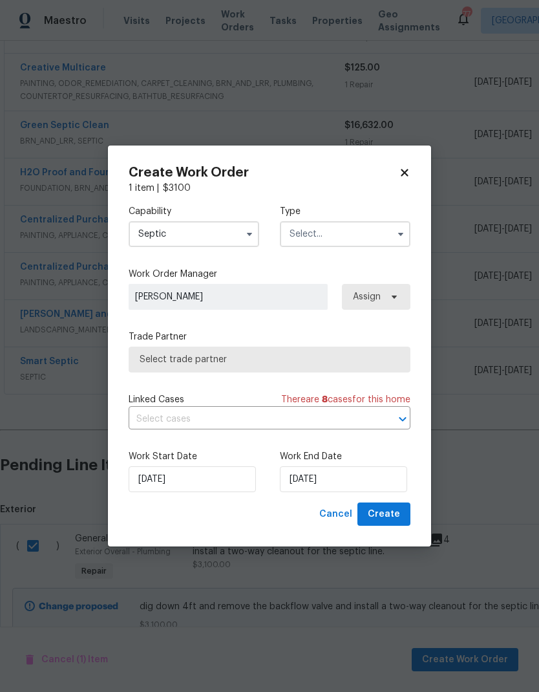
click at [347, 235] on input "text" at bounding box center [345, 234] width 131 height 26
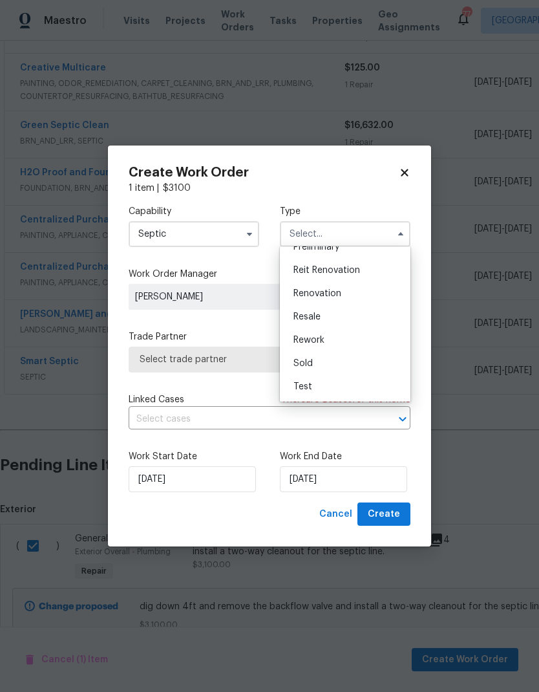
scroll to position [293, 0]
click at [337, 299] on div "Renovation" at bounding box center [345, 293] width 124 height 23
type input "Renovation"
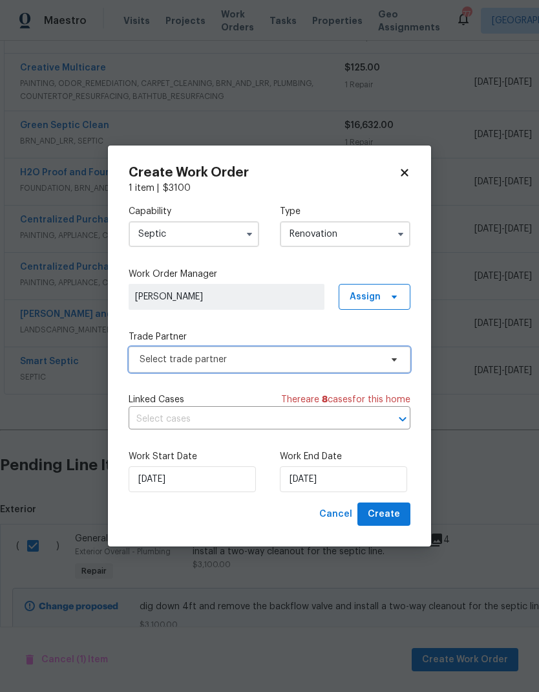
click at [343, 362] on span "Select trade partner" at bounding box center [260, 359] width 241 height 13
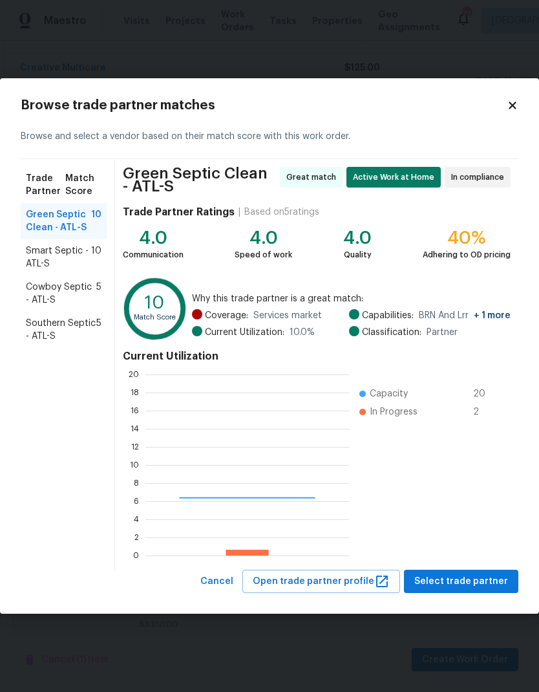
scroll to position [181, 204]
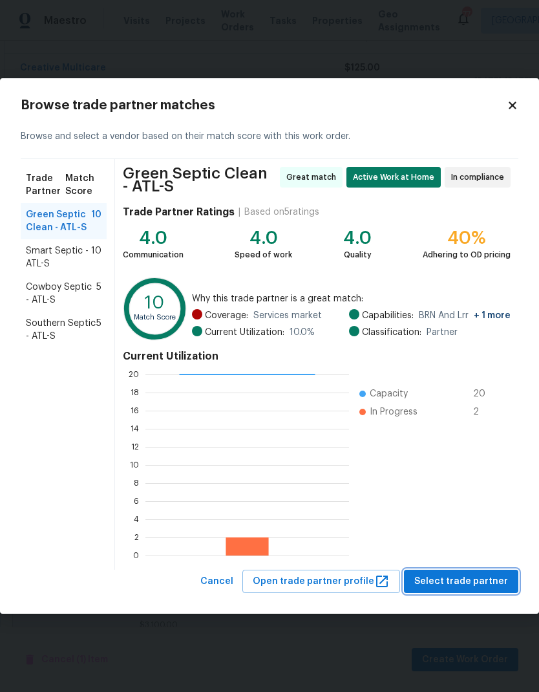
click at [482, 581] on span "Select trade partner" at bounding box center [461, 581] width 94 height 16
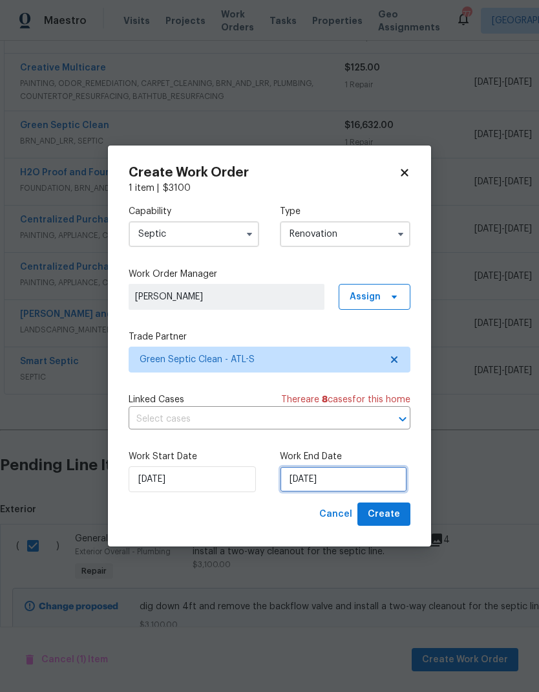
click at [361, 480] on input "[DATE]" at bounding box center [343, 479] width 127 height 26
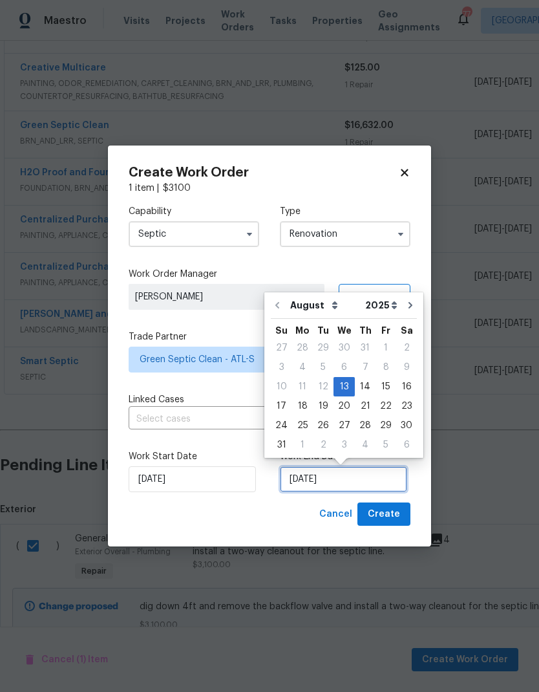
scroll to position [10, 0]
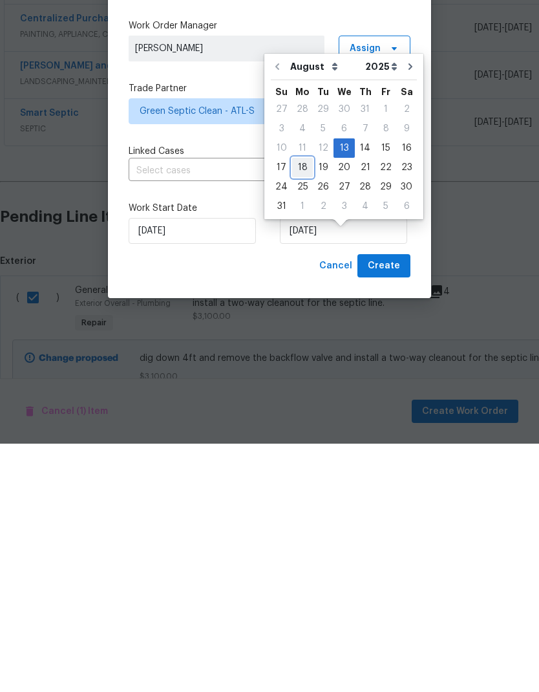
click at [301, 407] on div "18" at bounding box center [302, 416] width 21 height 18
type input "[DATE]"
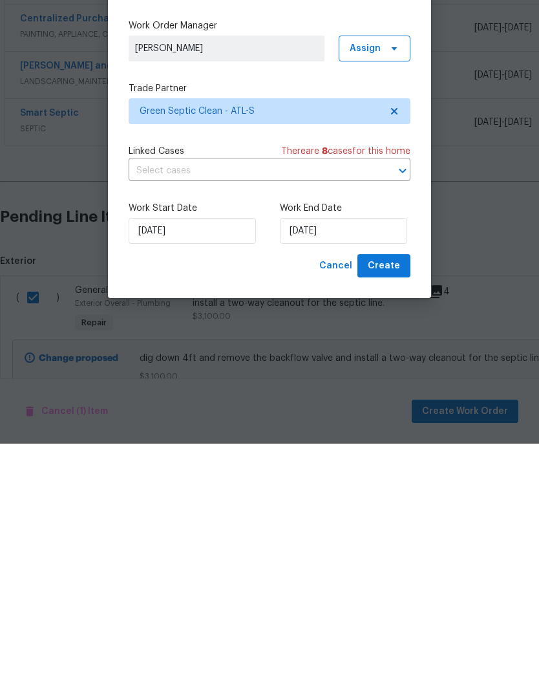
scroll to position [52, 0]
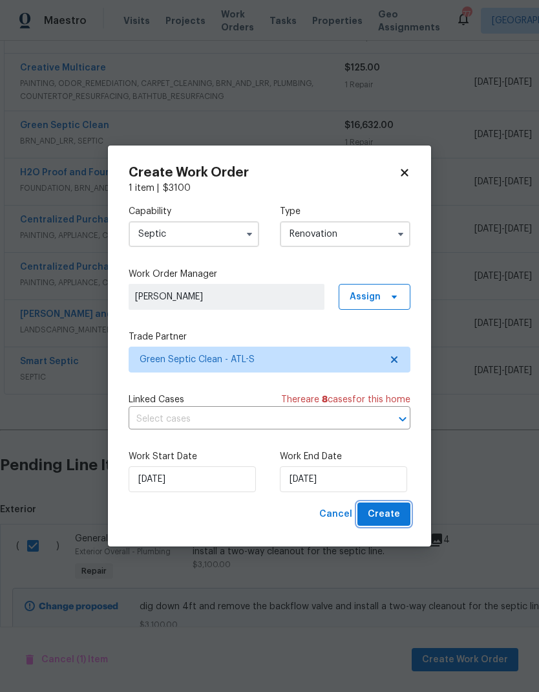
click at [392, 518] on span "Create" at bounding box center [384, 514] width 32 height 16
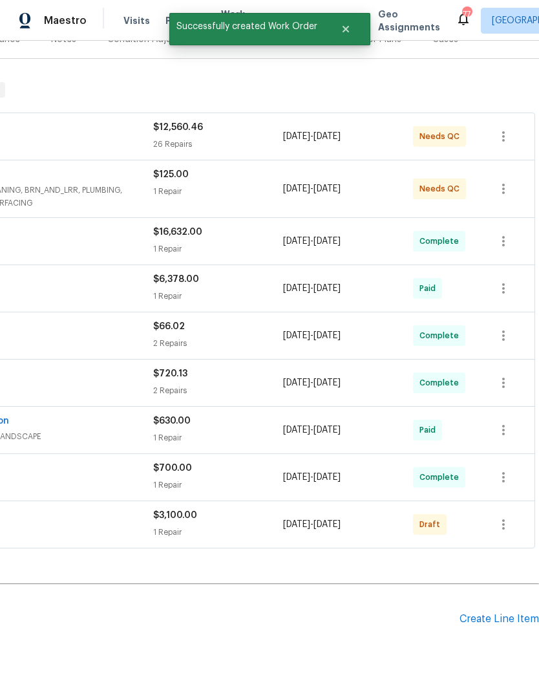
scroll to position [176, 191]
click at [502, 517] on icon "button" at bounding box center [504, 525] width 16 height 16
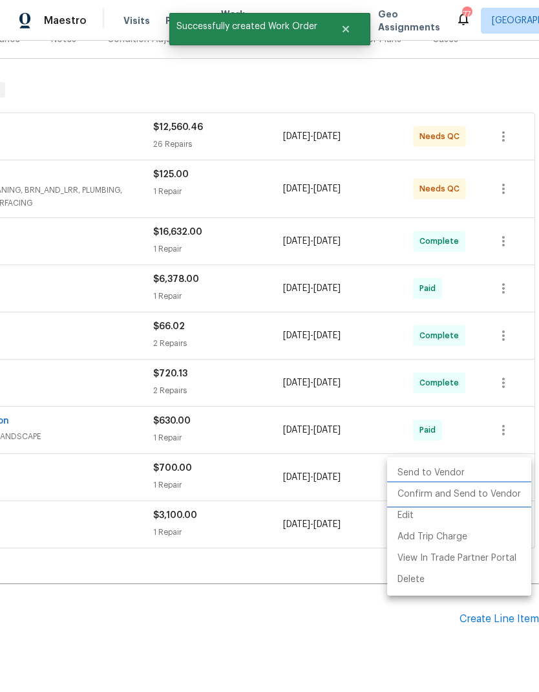
click at [473, 501] on li "Confirm and Send to Vendor" at bounding box center [459, 494] width 144 height 21
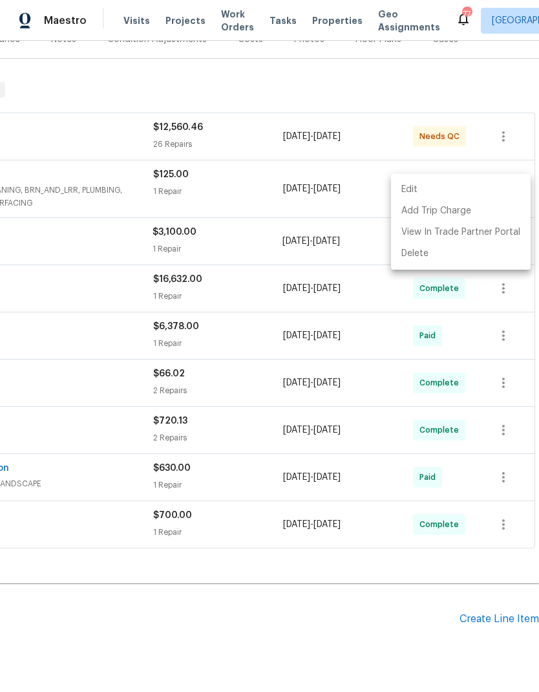
click at [251, 601] on div at bounding box center [269, 346] width 539 height 692
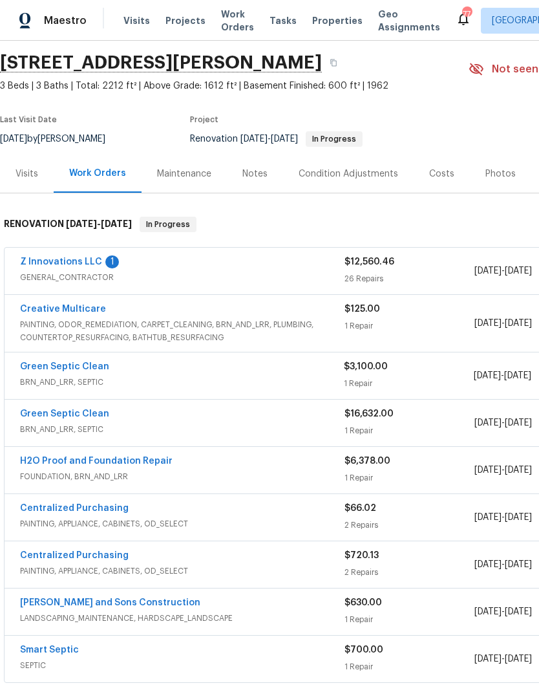
scroll to position [41, 0]
click at [101, 362] on link "Green Septic Clean" at bounding box center [64, 366] width 89 height 9
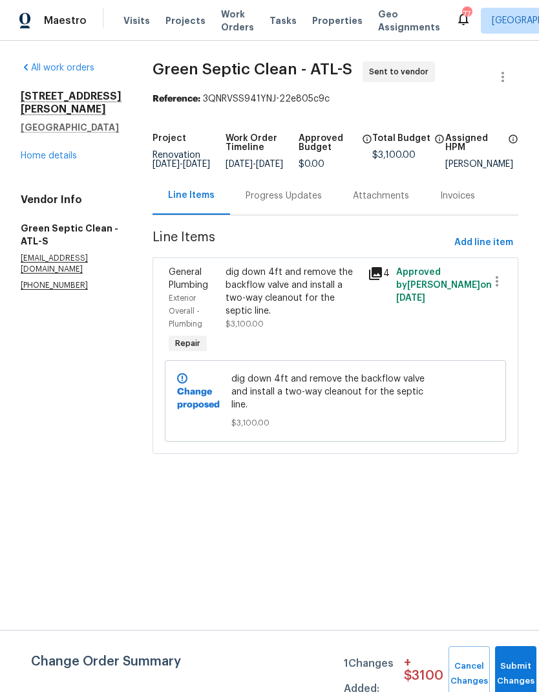
click at [59, 151] on link "Home details" at bounding box center [49, 155] width 56 height 9
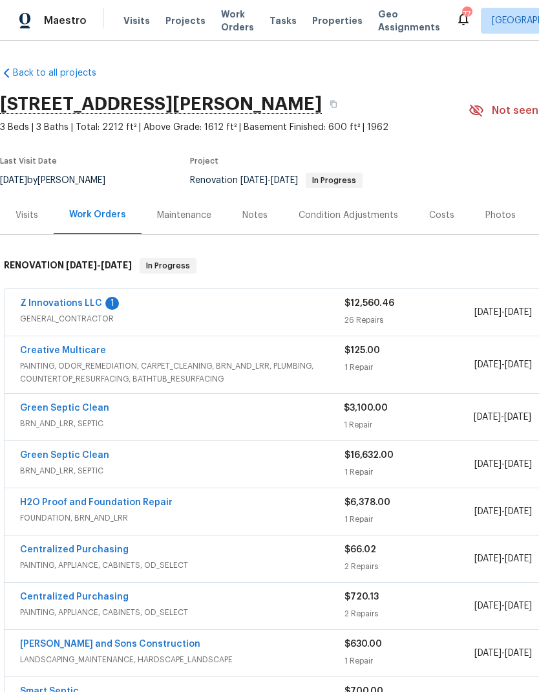
click at [70, 306] on link "Z Innovations LLC" at bounding box center [61, 303] width 82 height 9
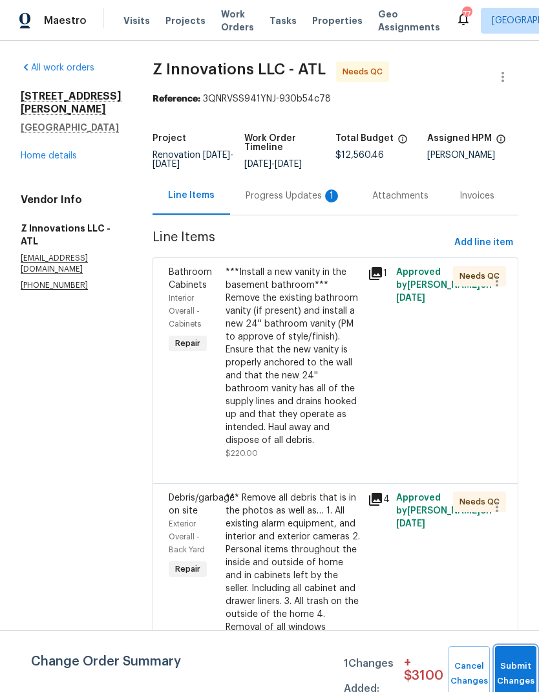
click at [513, 668] on button "Submit Changes" at bounding box center [515, 674] width 41 height 56
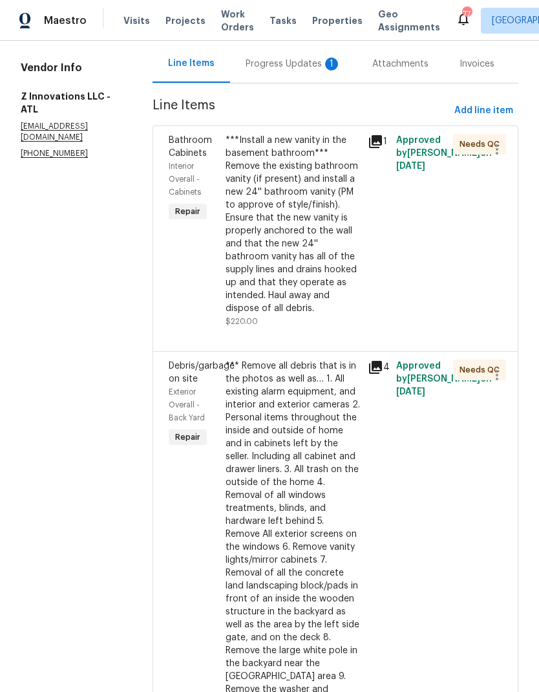
scroll to position [131, 0]
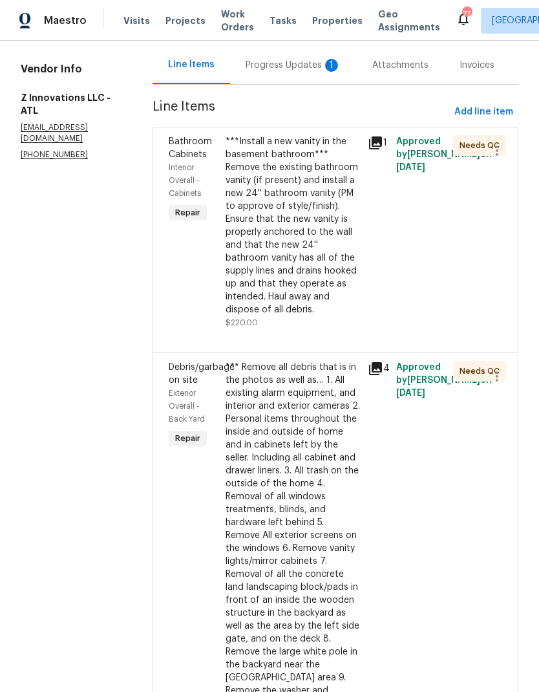
click at [381, 145] on icon at bounding box center [376, 143] width 16 height 16
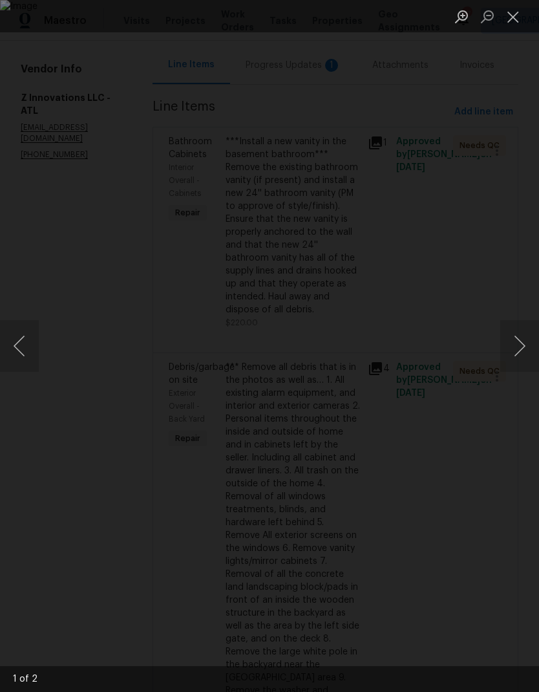
click at [511, 21] on button "Close lightbox" at bounding box center [513, 16] width 26 height 23
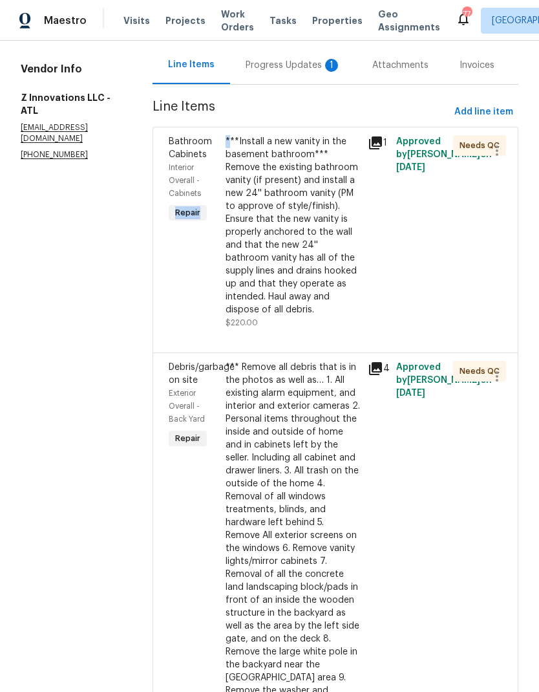
click at [253, 211] on div "***Install a new vanity in the basement bathroom*** Remove the existing bathroo…" at bounding box center [293, 225] width 134 height 181
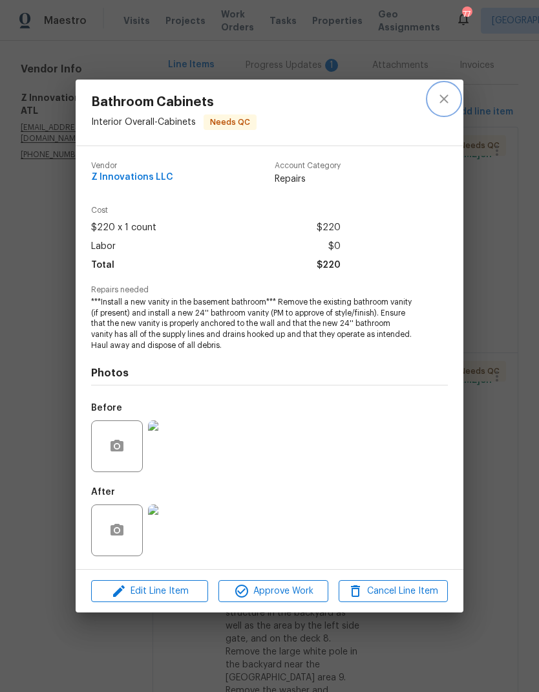
click at [445, 101] on icon "close" at bounding box center [444, 99] width 16 height 16
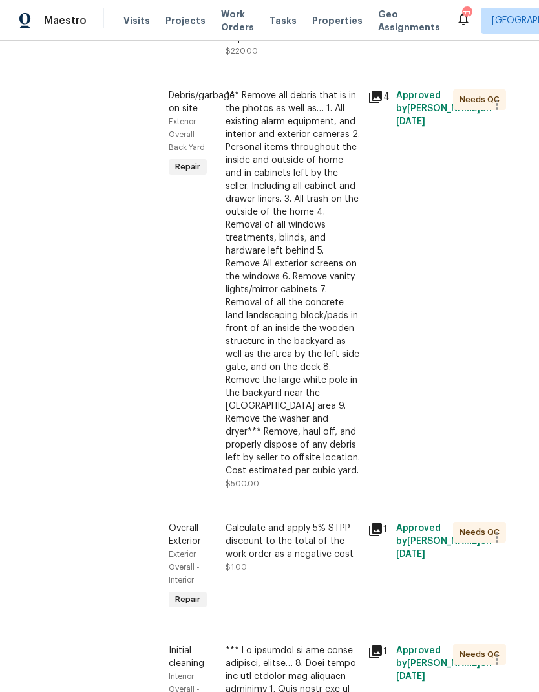
scroll to position [407, 0]
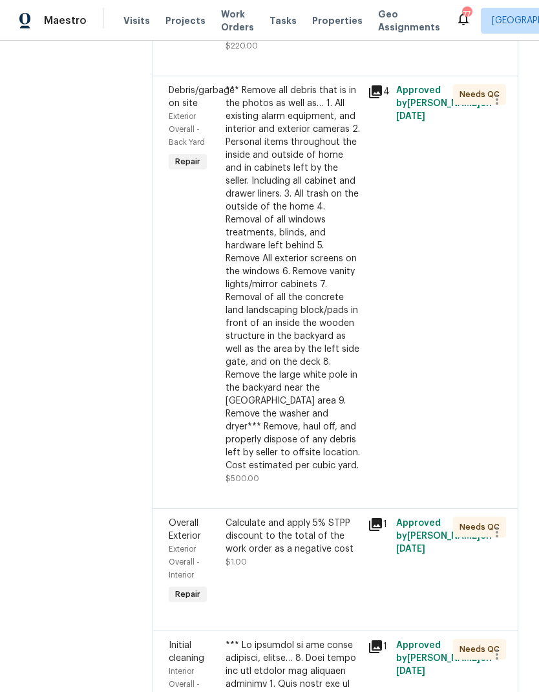
click at [312, 348] on div "*** Remove all debris that is in the photos as well as… 1. All existing alarm e…" at bounding box center [293, 278] width 134 height 388
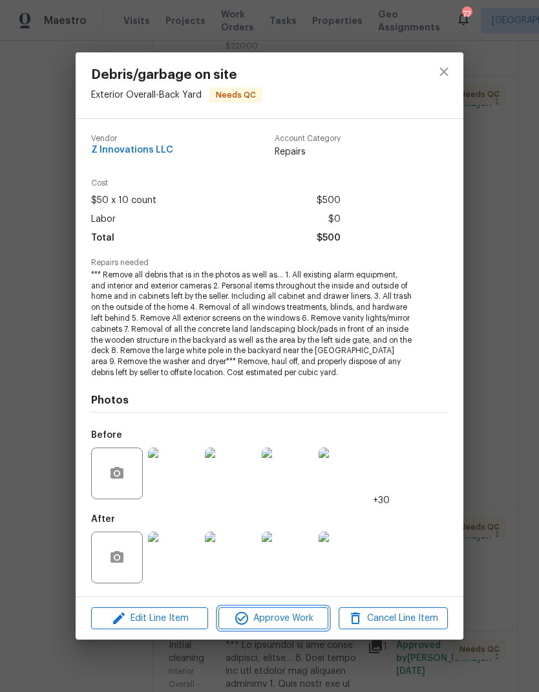
click at [295, 614] on span "Approve Work" at bounding box center [272, 618] width 101 height 16
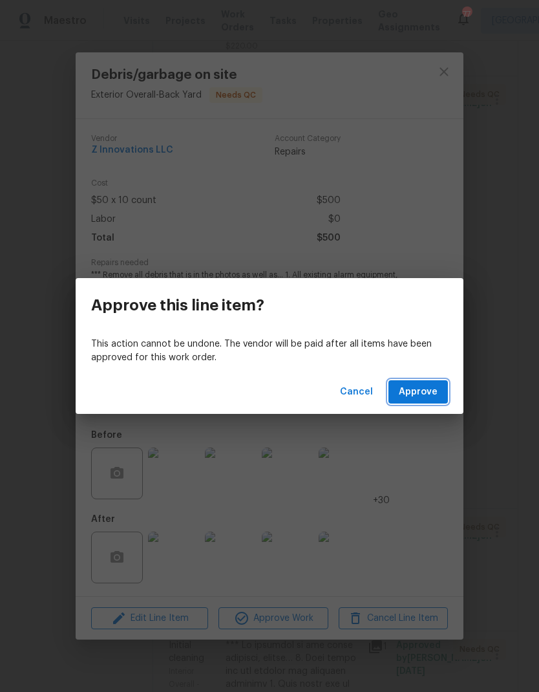
click at [433, 385] on span "Approve" at bounding box center [418, 392] width 39 height 16
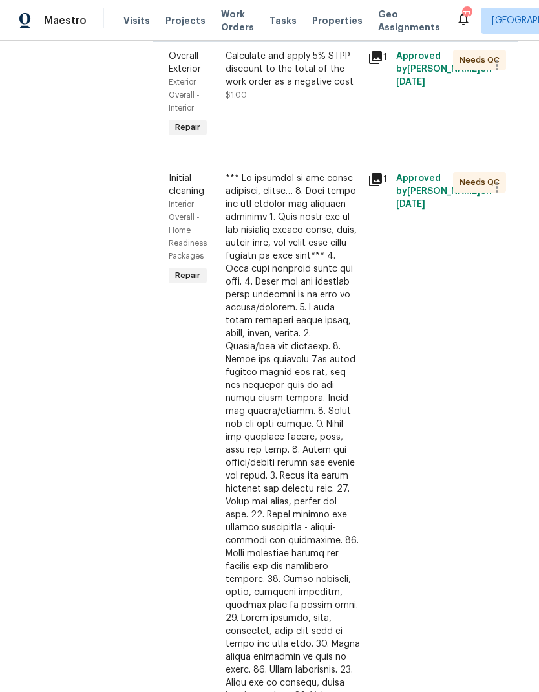
scroll to position [439, 0]
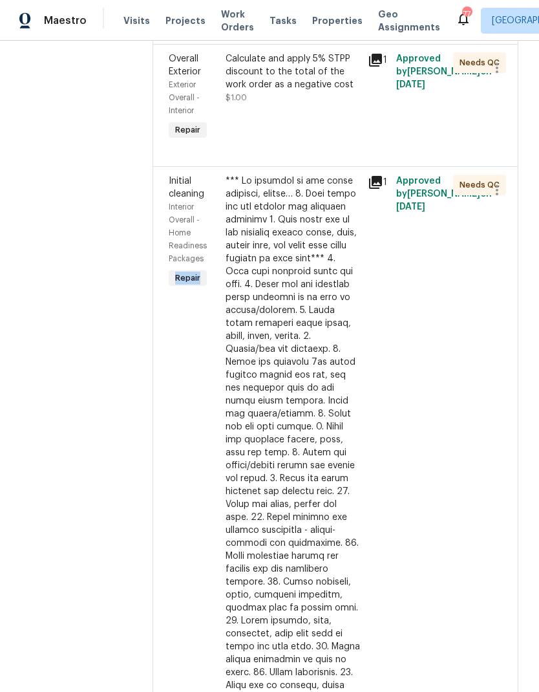
click at [273, 177] on div at bounding box center [293, 524] width 134 height 698
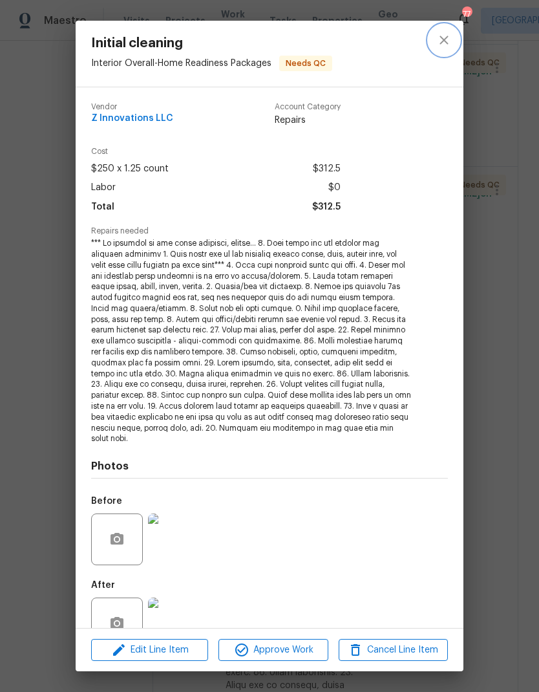
click at [443, 41] on icon "close" at bounding box center [444, 40] width 8 height 8
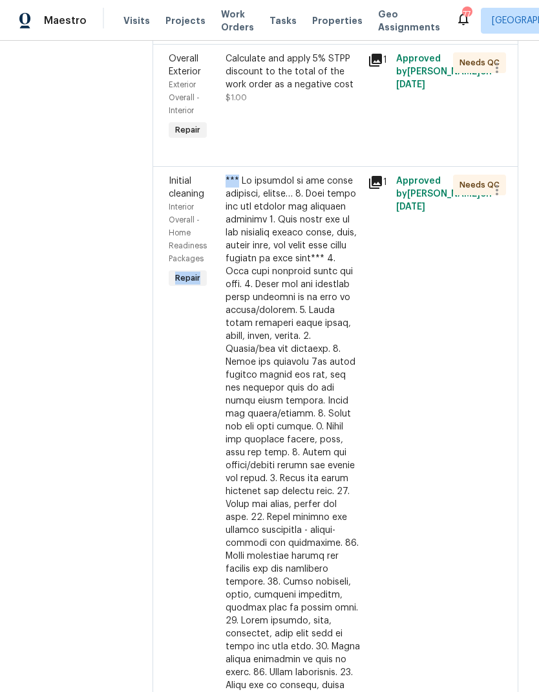
click at [277, 197] on div at bounding box center [293, 524] width 134 height 698
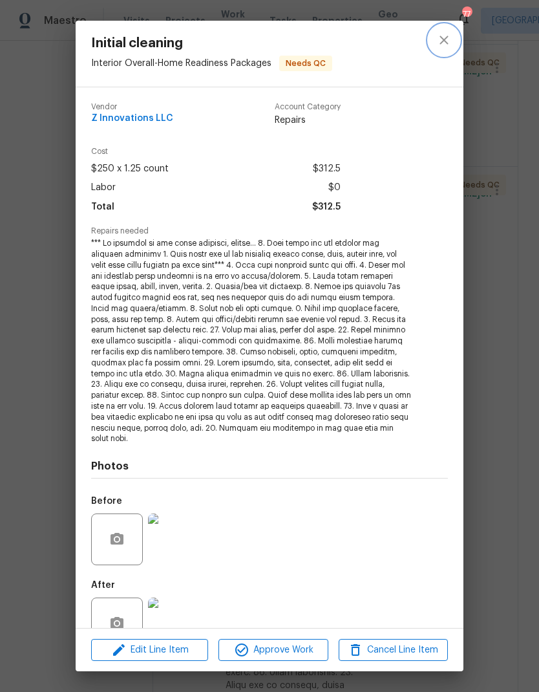
click at [442, 42] on icon "close" at bounding box center [444, 40] width 8 height 8
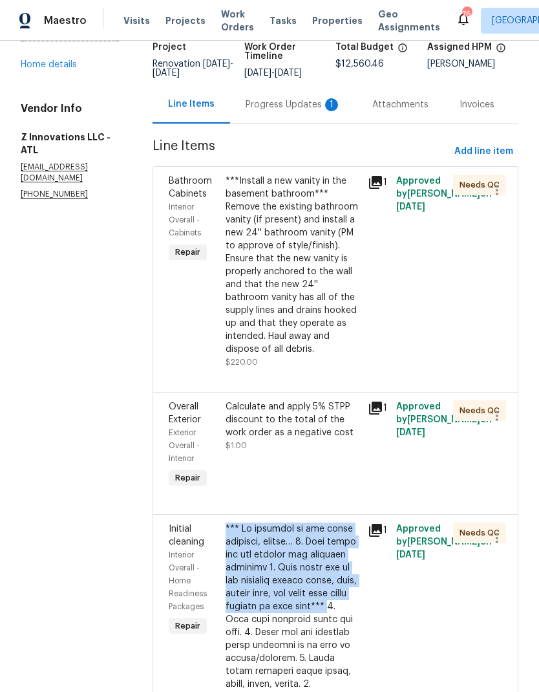
scroll to position [91, 0]
click at [298, 108] on div "Progress Updates 1" at bounding box center [294, 105] width 96 height 13
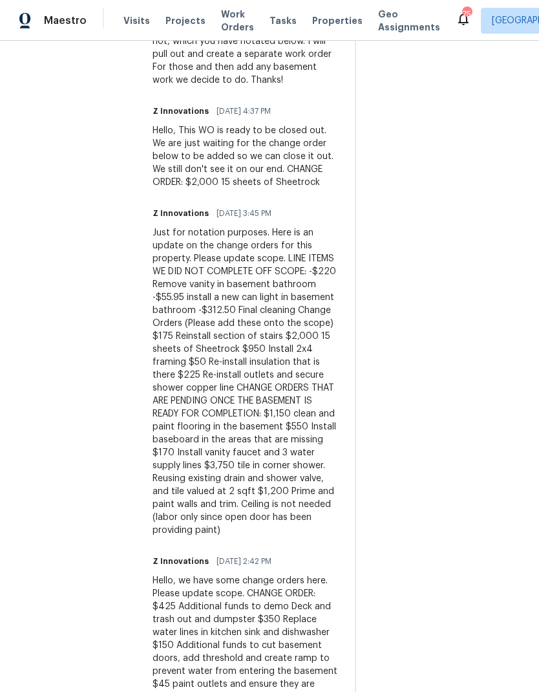
scroll to position [862, 0]
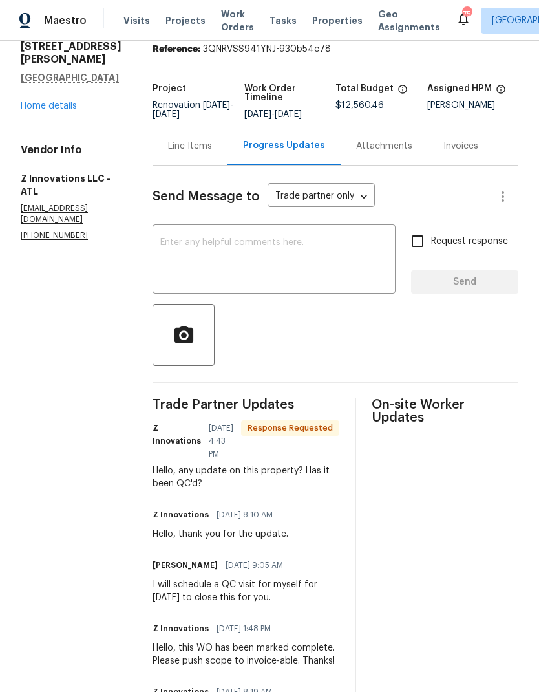
scroll to position [45, 0]
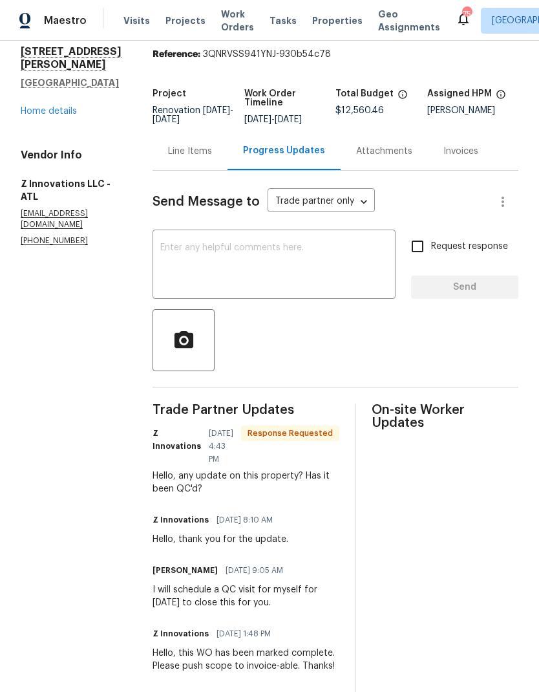
click at [191, 155] on div "Line Items" at bounding box center [190, 151] width 44 height 13
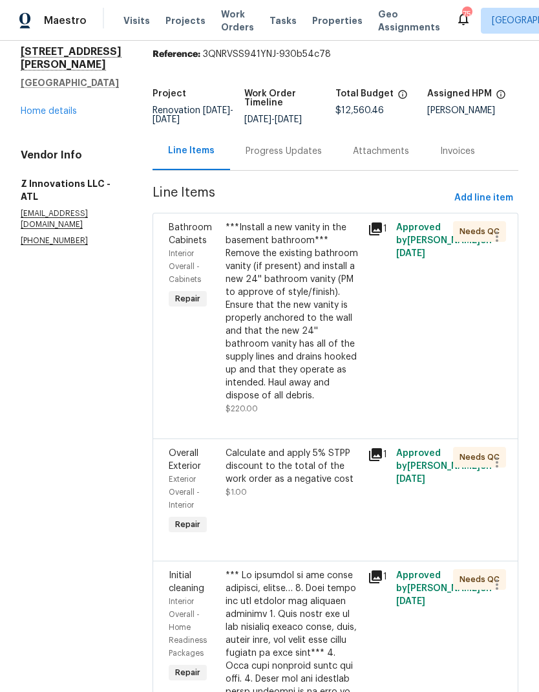
click at [62, 107] on link "Home details" at bounding box center [49, 111] width 56 height 9
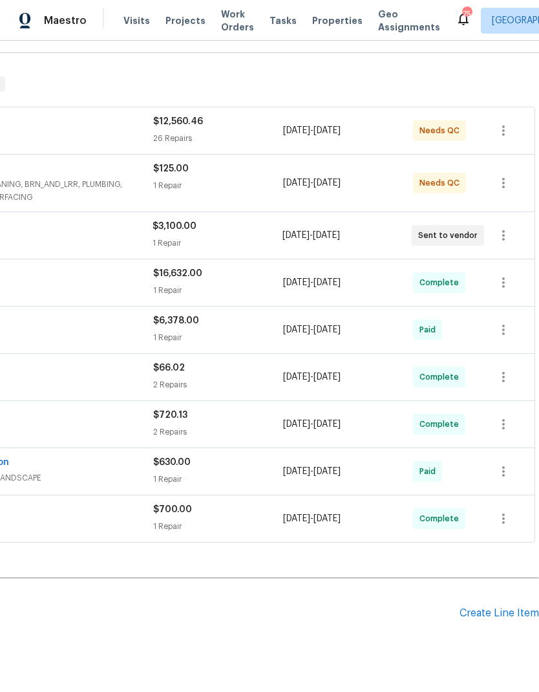
scroll to position [182, 191]
click at [506, 610] on div "Create Line Item" at bounding box center [500, 613] width 80 height 12
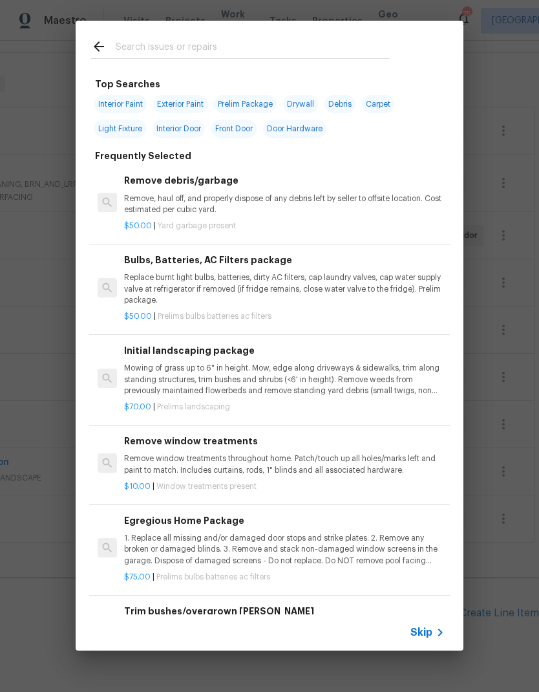
click at [176, 45] on input "text" at bounding box center [253, 48] width 274 height 19
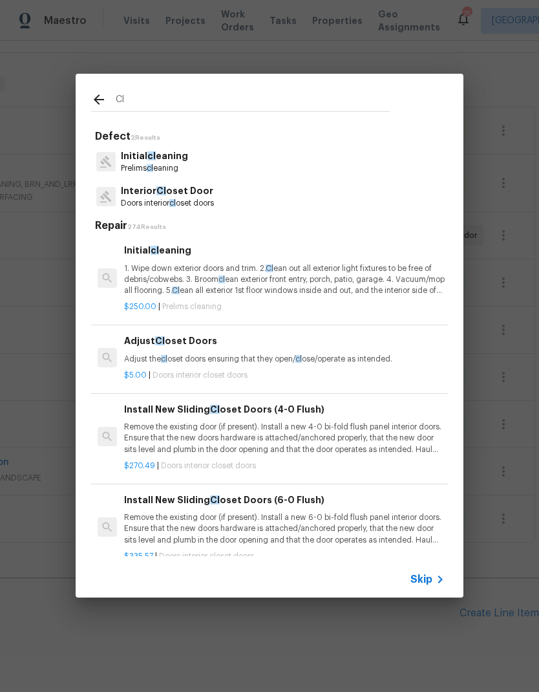
type input "Cle"
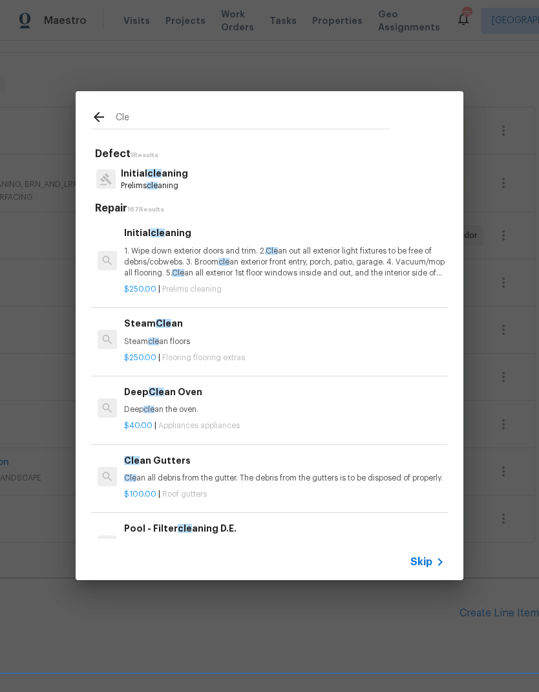
click at [176, 178] on p "Initial cle aning" at bounding box center [154, 174] width 67 height 14
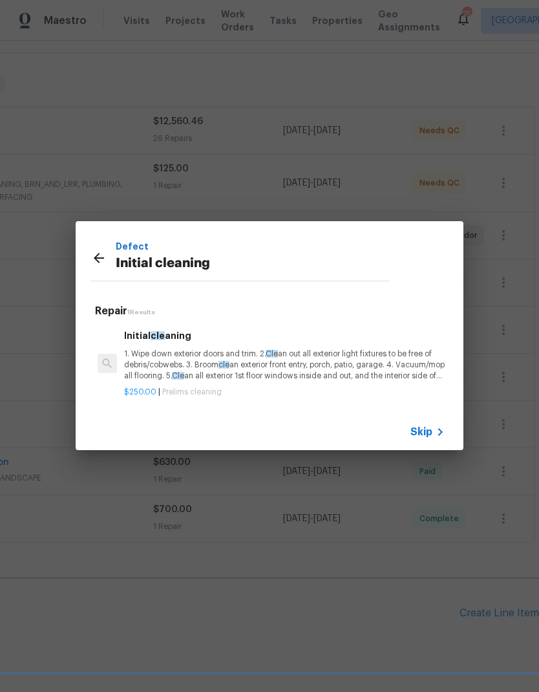
click at [184, 358] on p "1. Wipe down exterior doors and trim. 2. Cle an out all exterior light fixtures…" at bounding box center [284, 364] width 321 height 33
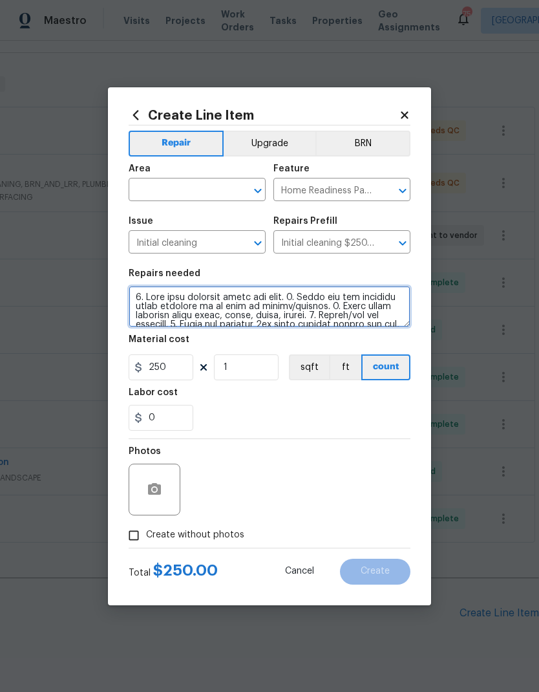
click at [131, 292] on textarea at bounding box center [270, 306] width 282 height 41
click at [162, 290] on textarea at bounding box center [270, 306] width 282 height 41
click at [171, 297] on textarea at bounding box center [270, 306] width 282 height 41
paste textarea "*** In addition to the final cleaning, please… 1. Deep clean all the kitchen an…"
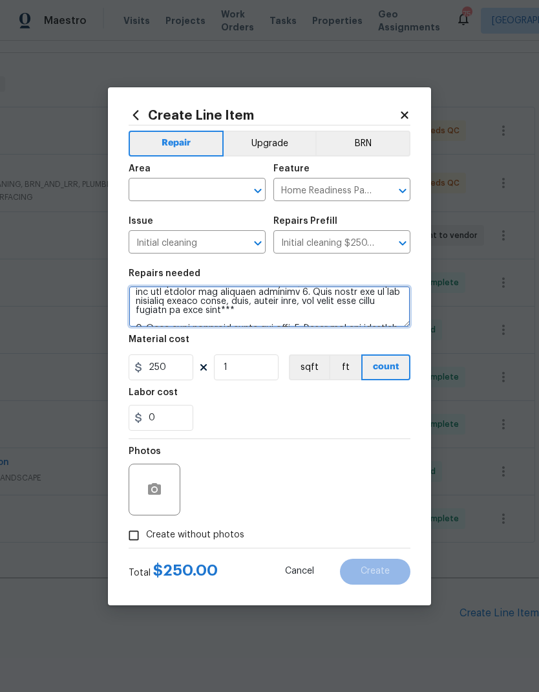
scroll to position [13, 0]
type textarea "*** In addition to the final cleaning, please… 1. Deep clean all the kitchen an…"
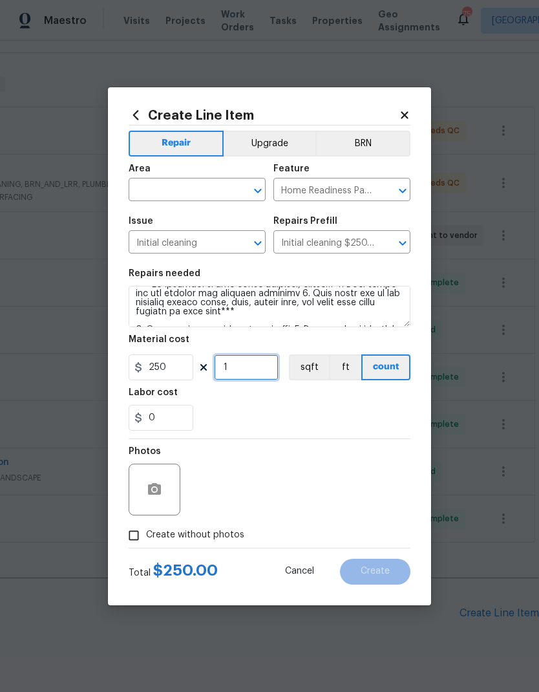
click at [248, 365] on input "1" at bounding box center [246, 367] width 65 height 26
type input "0"
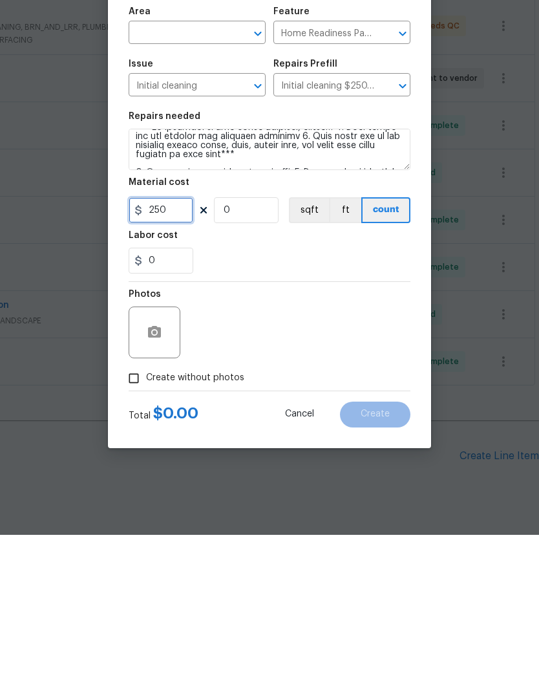
click at [171, 354] on input "250" at bounding box center [161, 367] width 65 height 26
click at [263, 354] on input "0" at bounding box center [246, 367] width 65 height 26
type input "312.5"
click at [167, 474] on button "button" at bounding box center [154, 489] width 31 height 31
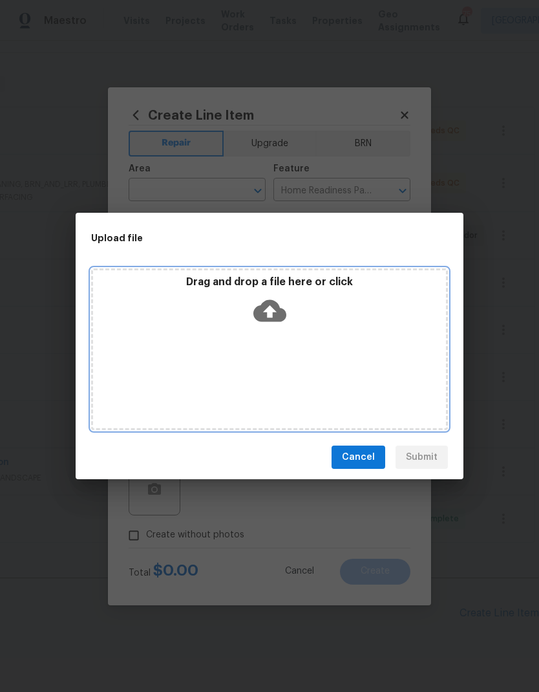
click at [273, 311] on icon at bounding box center [269, 310] width 33 height 33
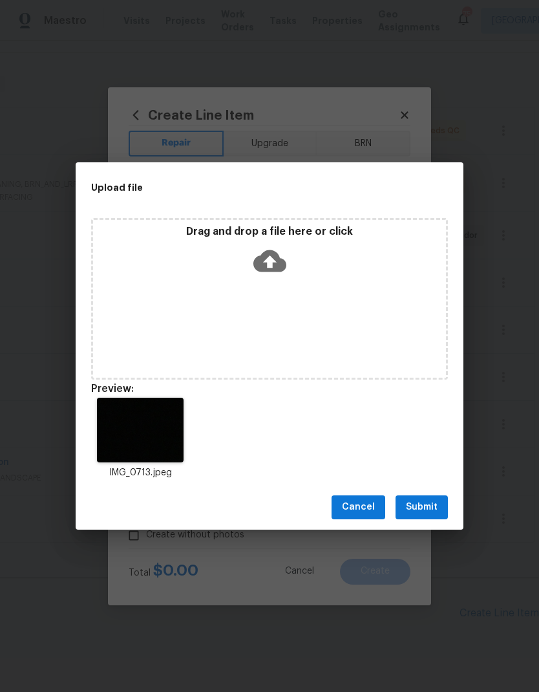
click at [429, 517] on button "Submit" at bounding box center [422, 507] width 52 height 24
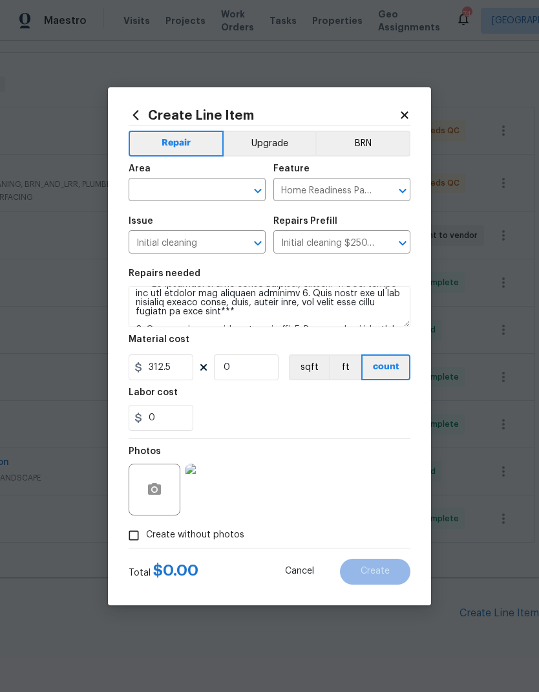
click at [204, 191] on input "text" at bounding box center [179, 191] width 101 height 20
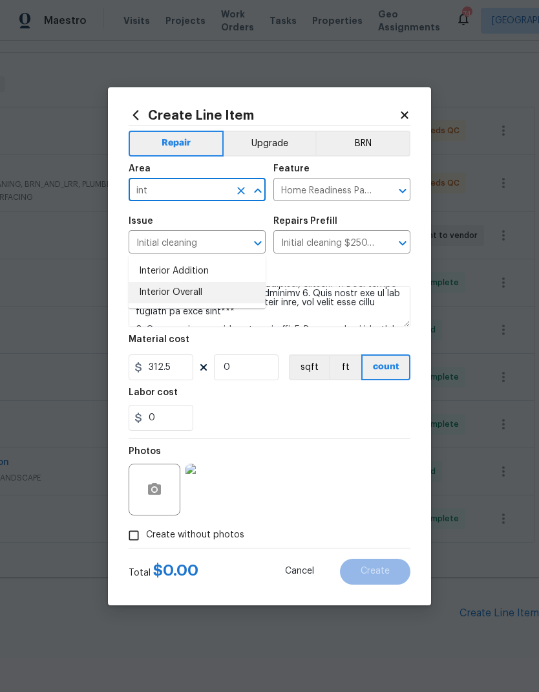
click at [198, 282] on li "Interior Overall" at bounding box center [197, 292] width 137 height 21
type input "Interior Overall"
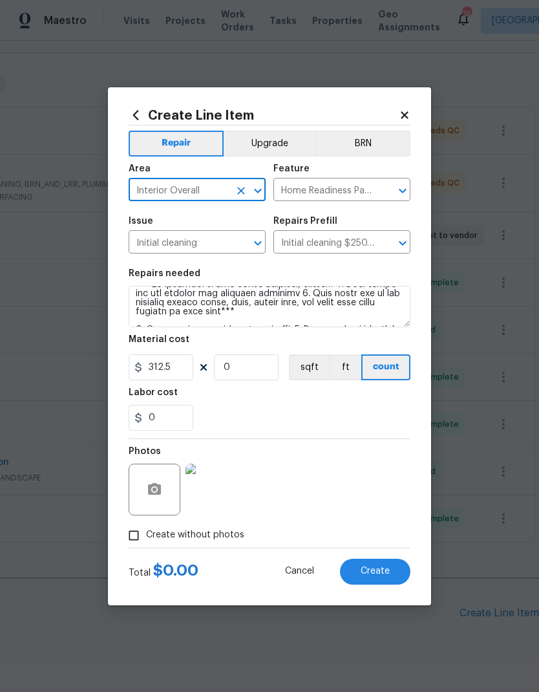
click at [387, 576] on span "Create" at bounding box center [375, 571] width 29 height 10
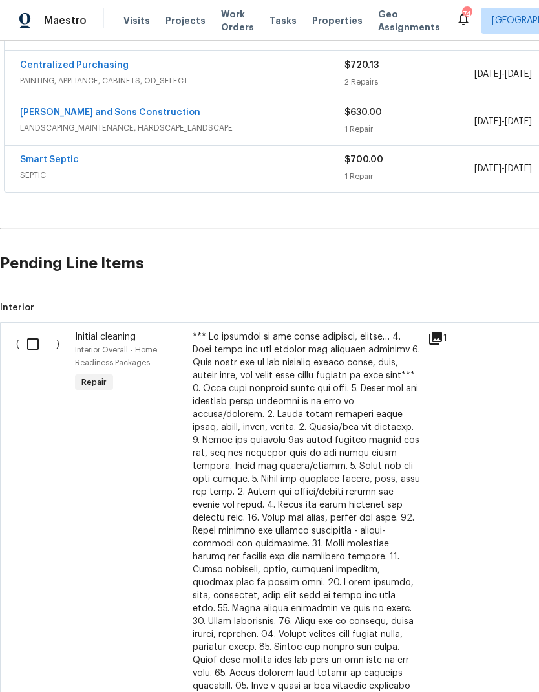
scroll to position [531, 0]
click at [322, 518] on div at bounding box center [307, 538] width 228 height 414
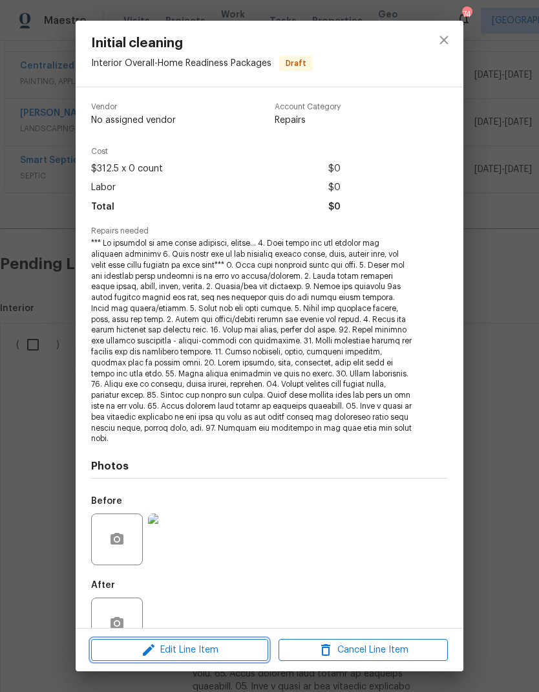
click at [231, 651] on span "Edit Line Item" at bounding box center [179, 650] width 169 height 16
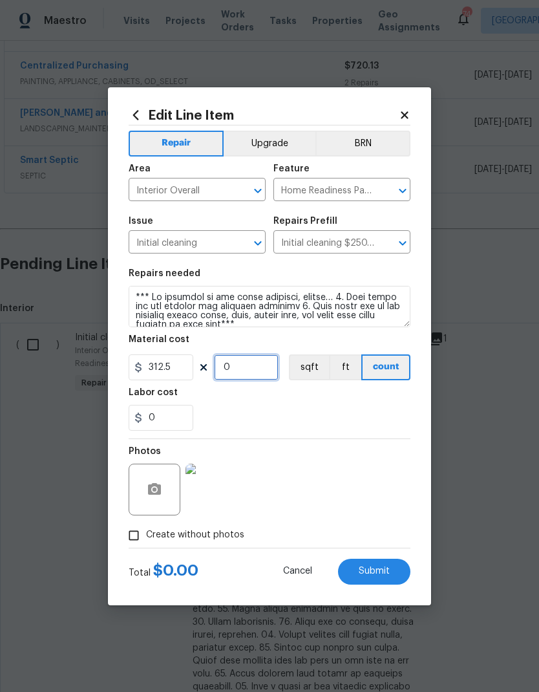
click at [261, 365] on input "0" at bounding box center [246, 367] width 65 height 26
type input "1"
click at [384, 579] on button "Submit" at bounding box center [374, 572] width 72 height 26
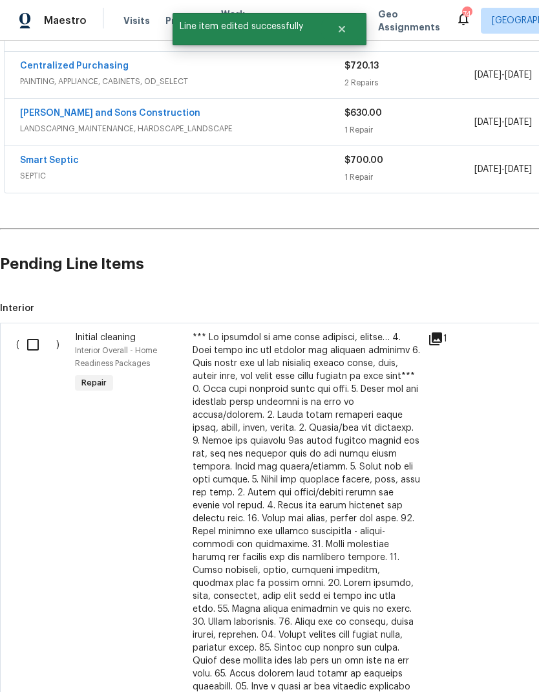
click at [36, 331] on input "checkbox" at bounding box center [37, 344] width 37 height 27
checkbox input "true"
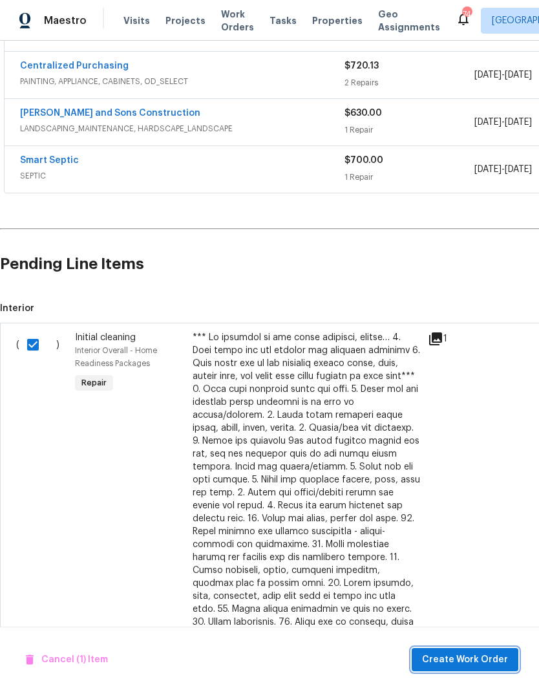
click at [484, 665] on span "Create Work Order" at bounding box center [465, 660] width 86 height 16
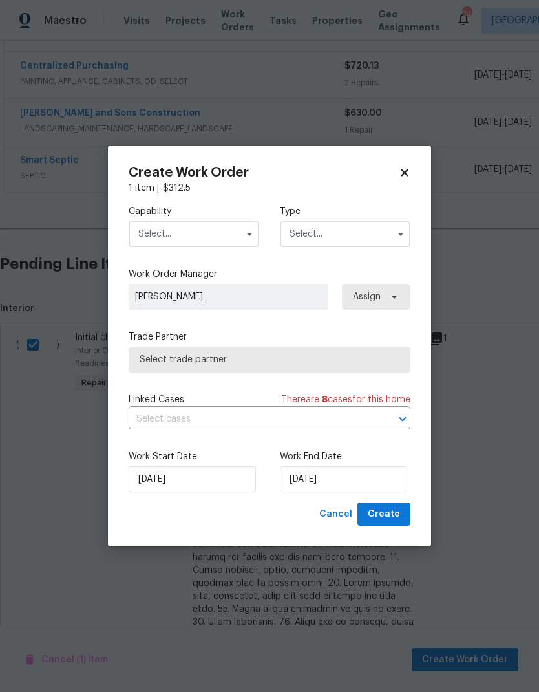
click at [203, 236] on input "text" at bounding box center [194, 234] width 131 height 26
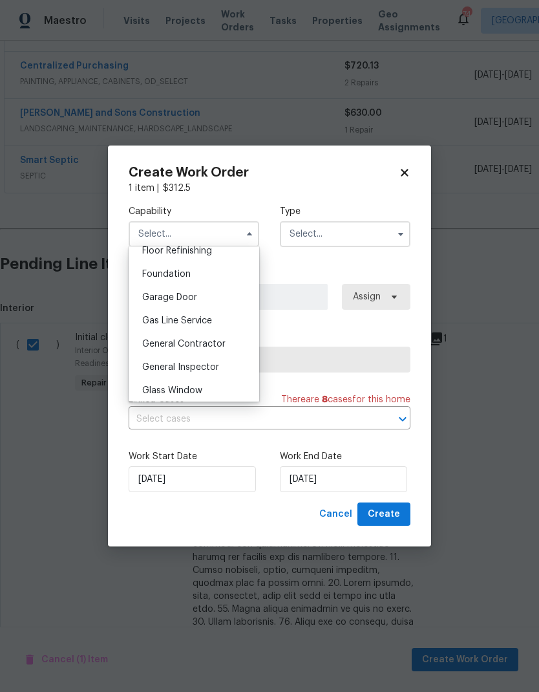
scroll to position [537, 0]
click at [210, 348] on div "General Contractor" at bounding box center [194, 341] width 124 height 23
type input "General Contractor"
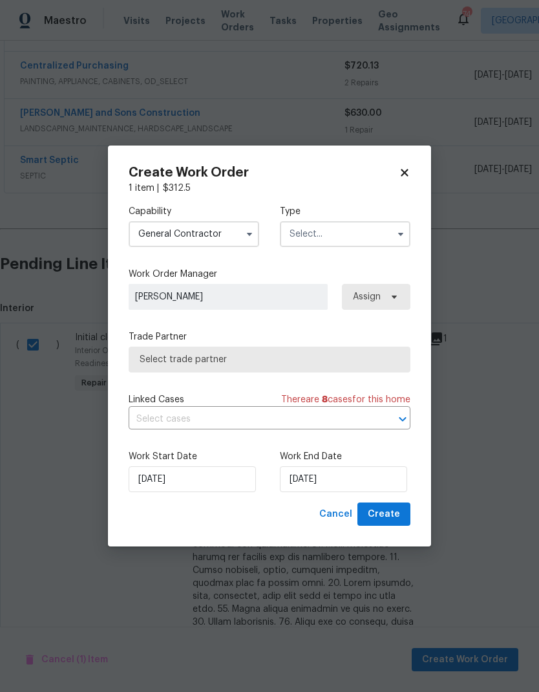
click at [361, 237] on input "text" at bounding box center [345, 234] width 131 height 26
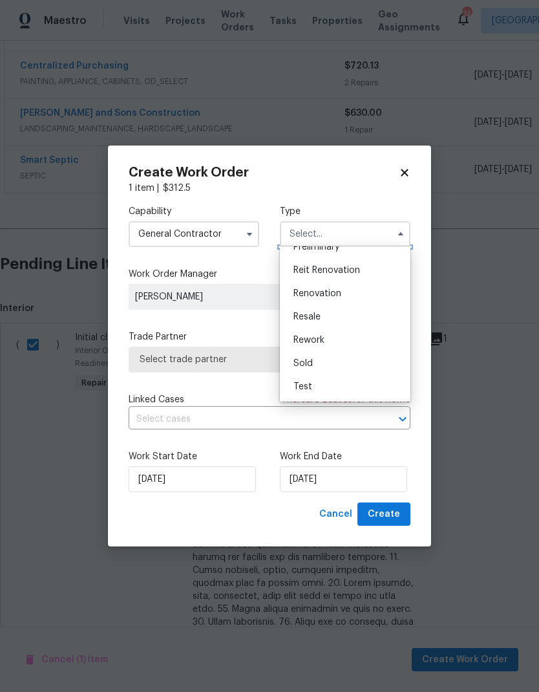
scroll to position [293, 0]
click at [344, 295] on div "Renovation" at bounding box center [345, 293] width 124 height 23
type input "Renovation"
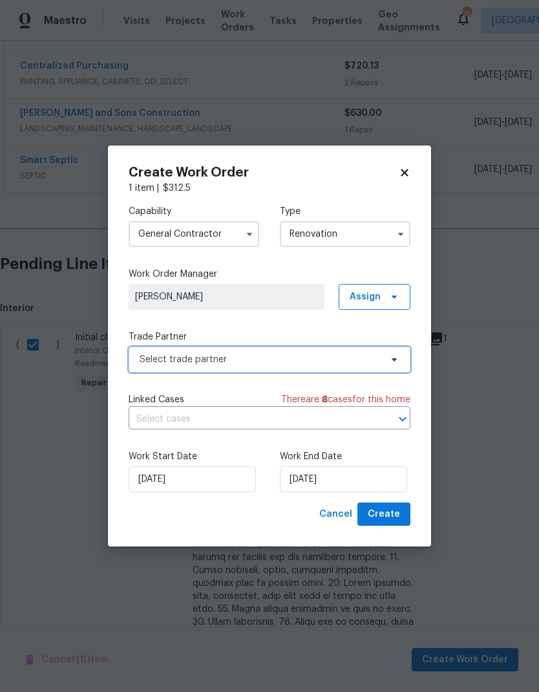
click at [401, 359] on span "Select trade partner" at bounding box center [270, 359] width 282 height 26
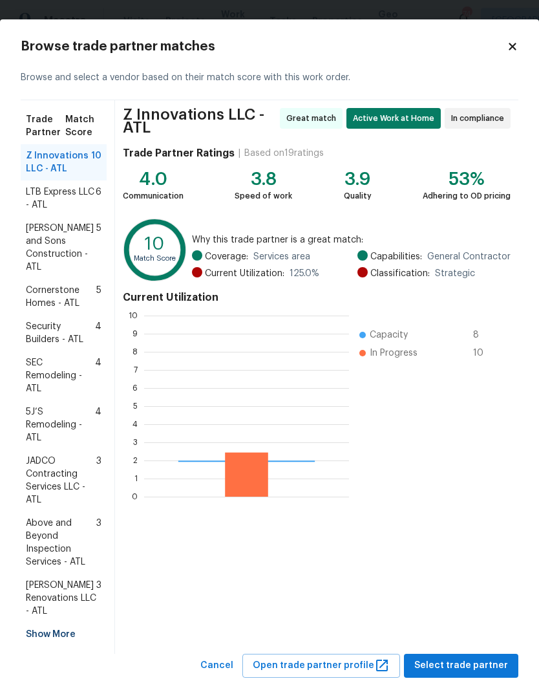
scroll to position [181, 205]
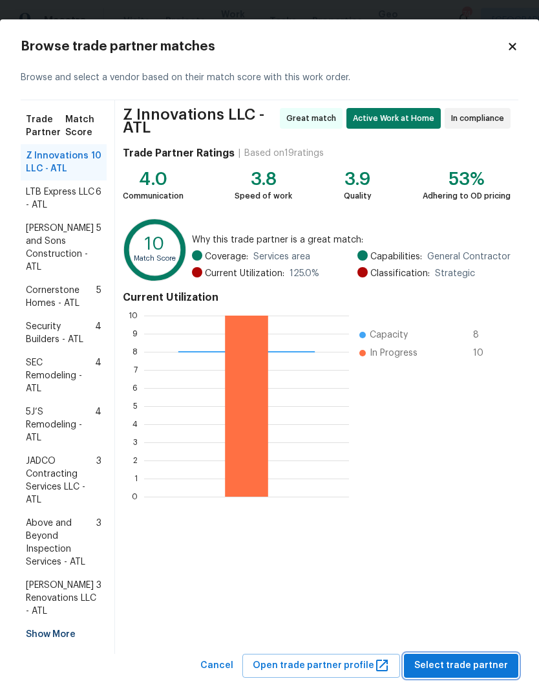
click at [483, 657] on span "Select trade partner" at bounding box center [461, 665] width 94 height 16
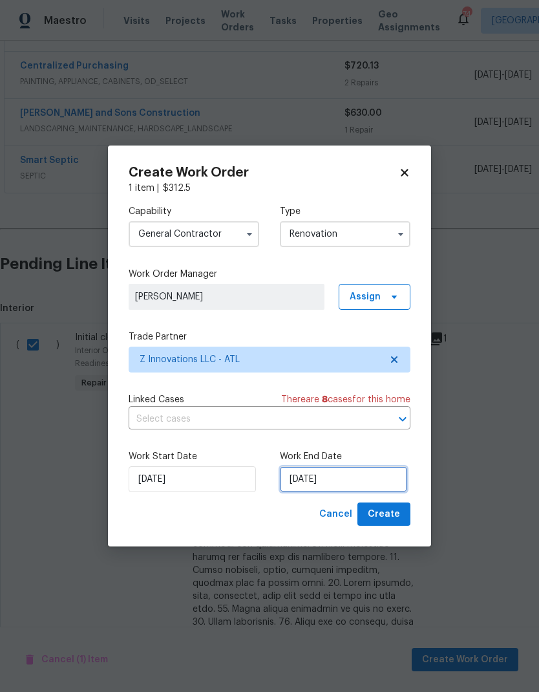
click at [354, 478] on input "[DATE]" at bounding box center [343, 479] width 127 height 26
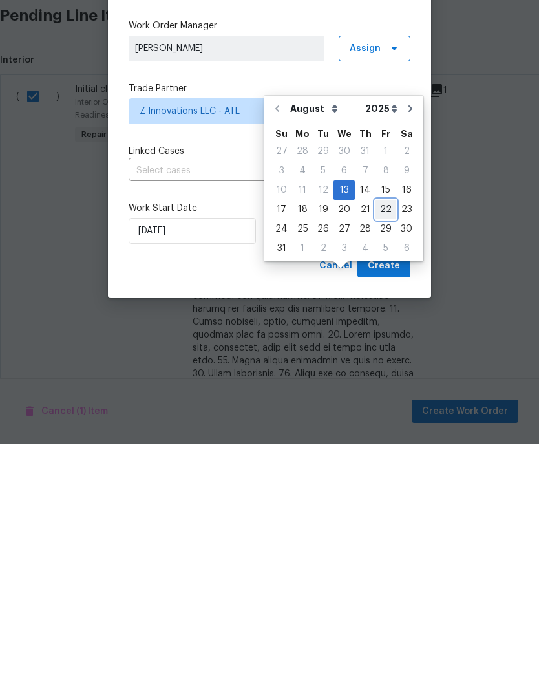
click at [376, 449] on div "22" at bounding box center [386, 458] width 21 height 18
type input "[DATE]"
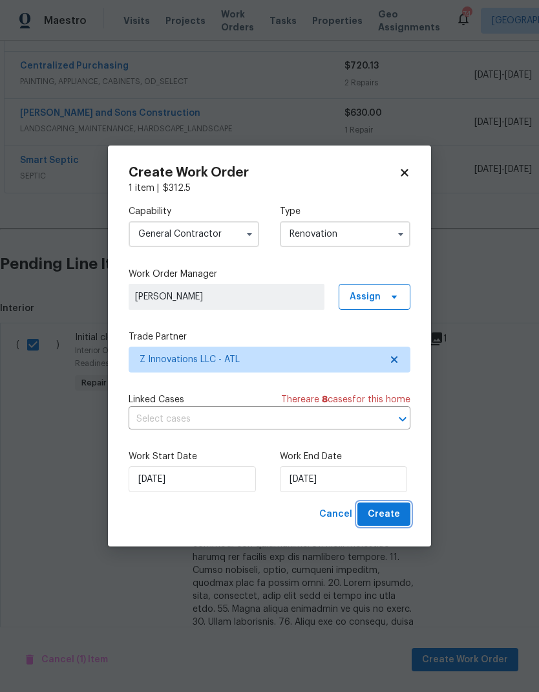
click at [387, 518] on span "Create" at bounding box center [384, 514] width 32 height 16
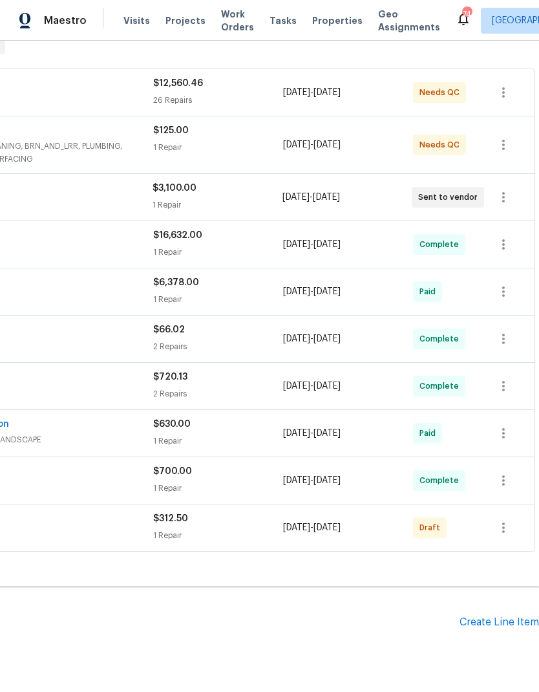
scroll to position [219, 191]
click at [510, 520] on icon "button" at bounding box center [504, 528] width 16 height 16
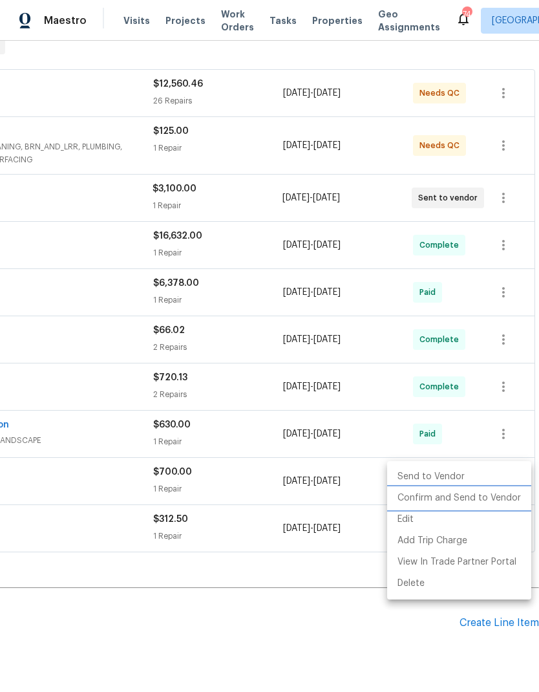
click at [474, 502] on li "Confirm and Send to Vendor" at bounding box center [459, 497] width 144 height 21
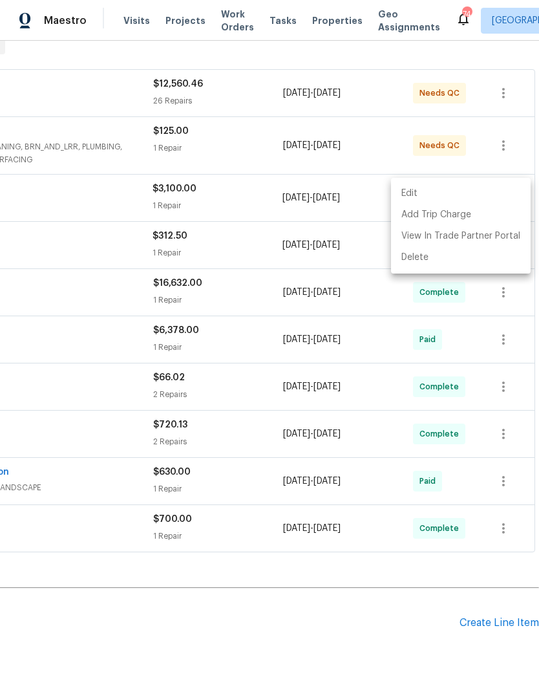
click at [279, 599] on div at bounding box center [269, 346] width 539 height 692
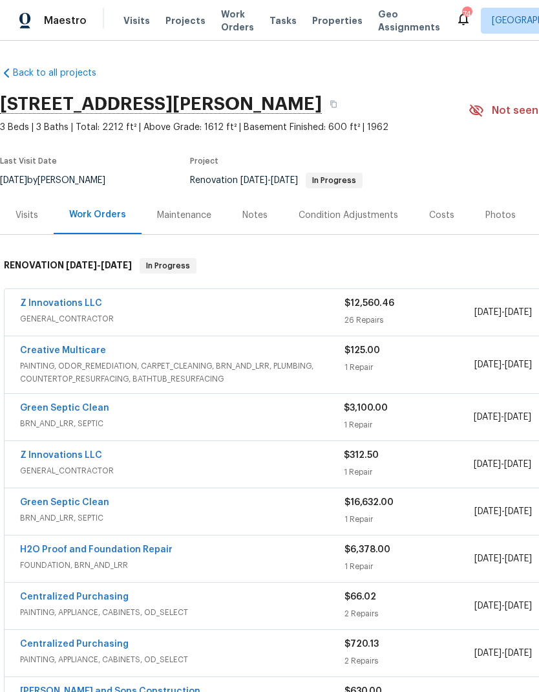
scroll to position [0, 0]
click at [78, 299] on link "Z Innovations LLC" at bounding box center [61, 303] width 82 height 9
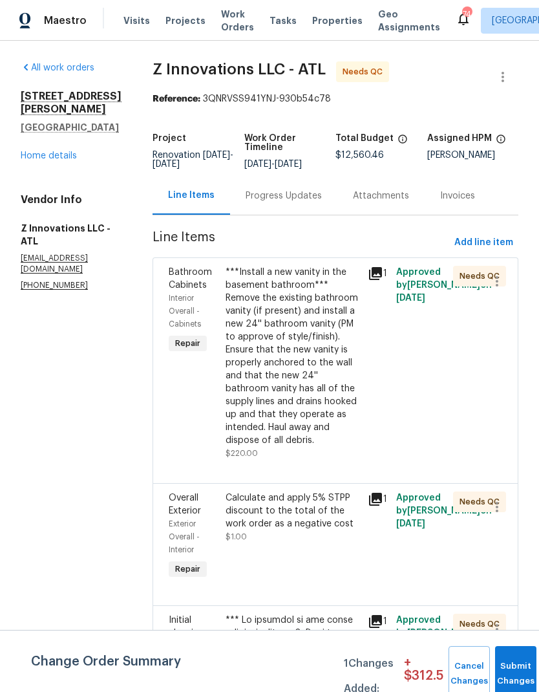
click at [312, 383] on div "***Install a new vanity in the basement bathroom*** Remove the existing bathroo…" at bounding box center [293, 356] width 134 height 181
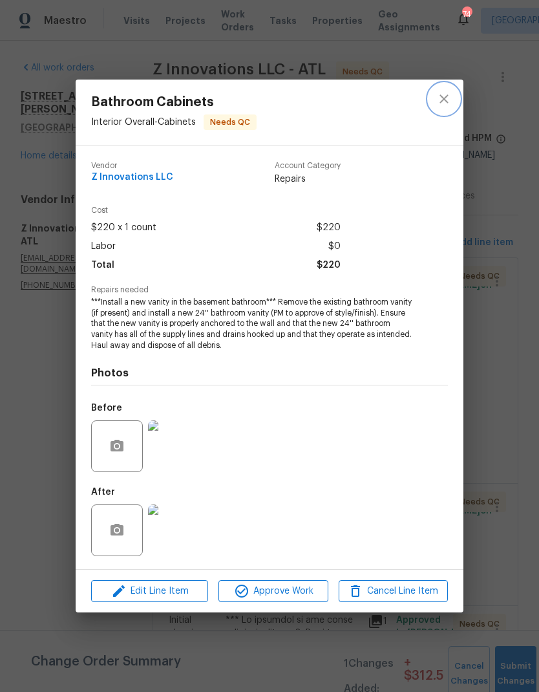
click at [440, 101] on icon "close" at bounding box center [444, 99] width 16 height 16
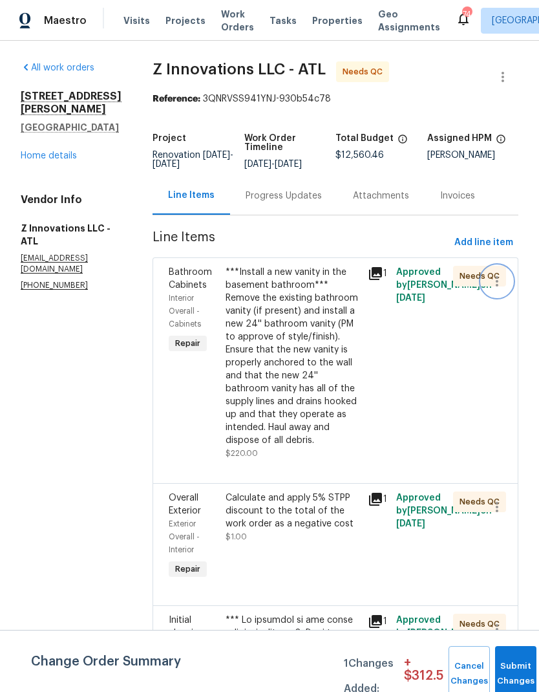
click at [498, 286] on icon "button" at bounding box center [497, 281] width 16 height 16
click at [507, 279] on li "Cancel" at bounding box center [503, 281] width 50 height 21
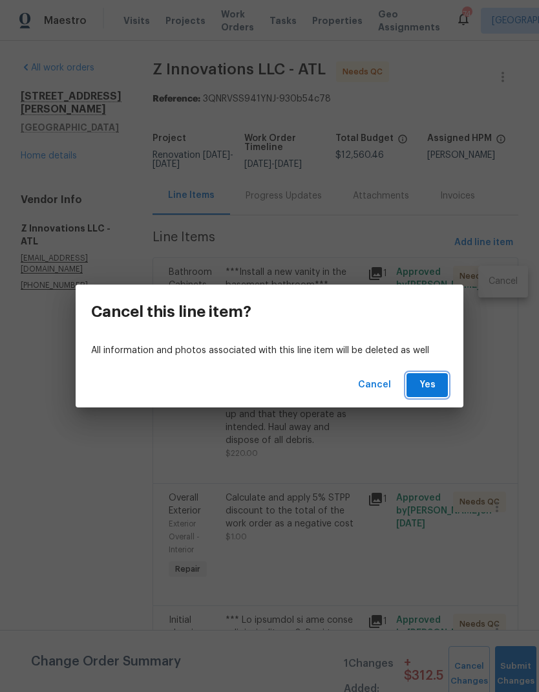
click at [429, 390] on span "Yes" at bounding box center [427, 385] width 21 height 16
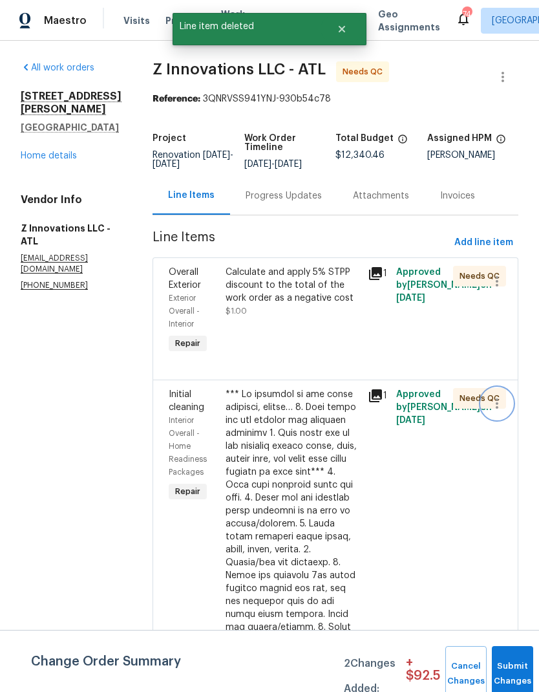
click at [495, 405] on icon "button" at bounding box center [497, 404] width 16 height 16
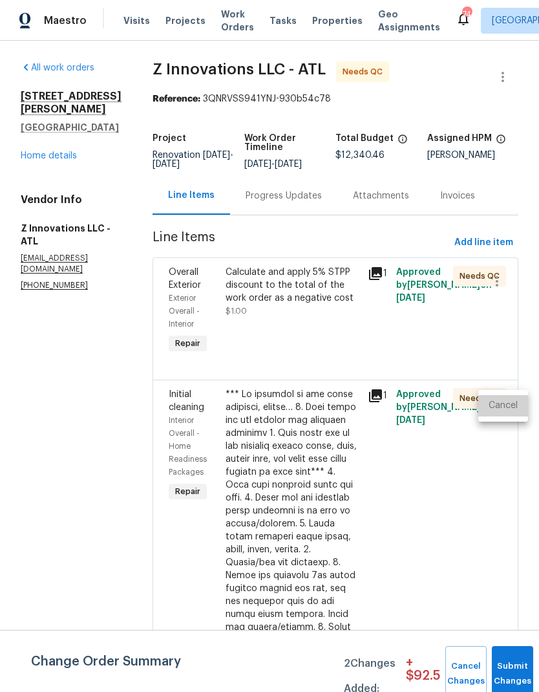
click at [502, 407] on li "Cancel" at bounding box center [503, 405] width 50 height 21
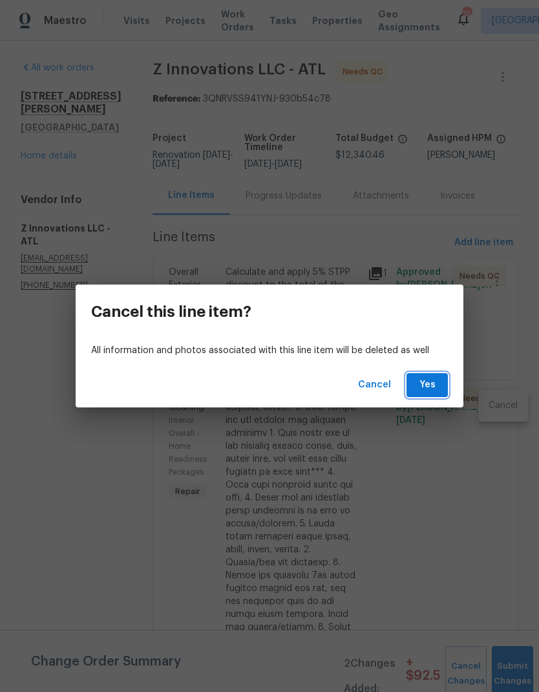
click at [431, 389] on span "Yes" at bounding box center [427, 385] width 21 height 16
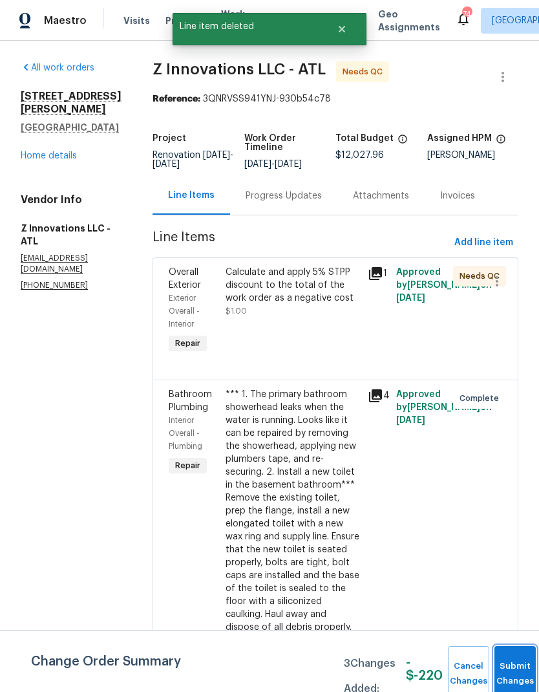
click at [507, 668] on button "Submit Changes" at bounding box center [515, 674] width 41 height 56
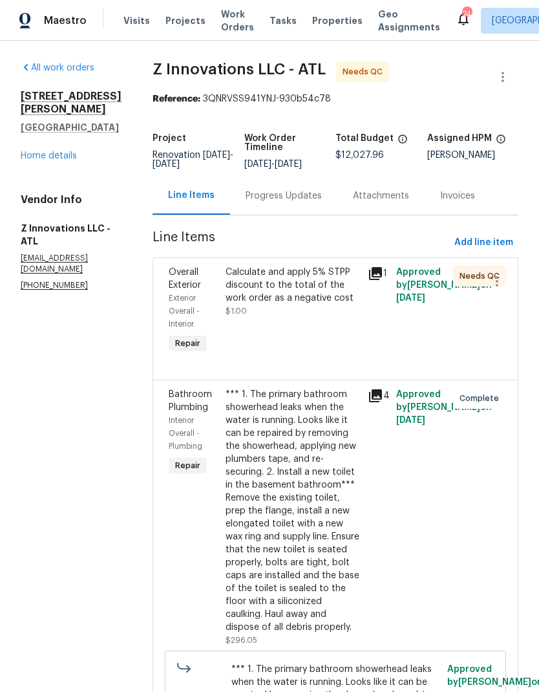
click at [277, 286] on div "Calculate and apply 5% STPP discount to the total of the work order as a negati…" at bounding box center [293, 285] width 134 height 39
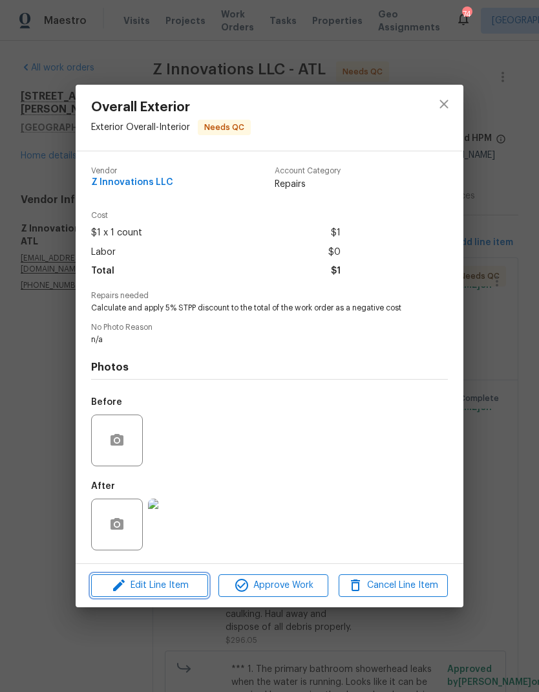
click at [176, 587] on span "Edit Line Item" at bounding box center [149, 585] width 109 height 16
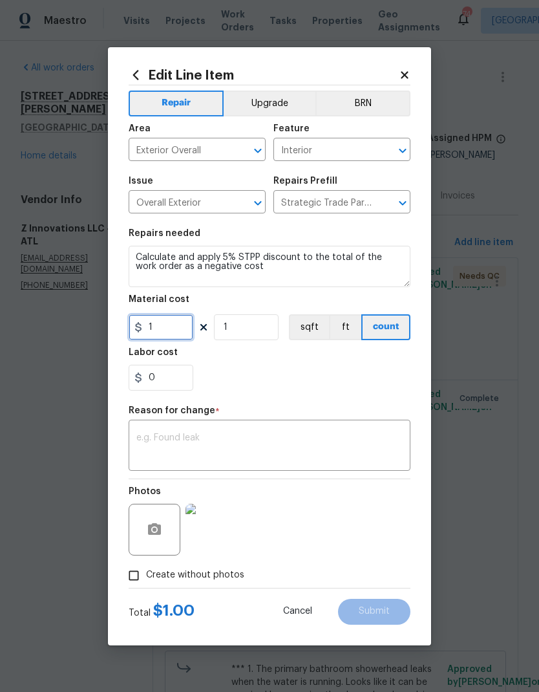
click at [178, 330] on input "1" at bounding box center [161, 327] width 65 height 26
type input "601.39"
click at [259, 327] on input "1" at bounding box center [246, 327] width 65 height 26
click at [241, 438] on textarea at bounding box center [269, 446] width 266 height 27
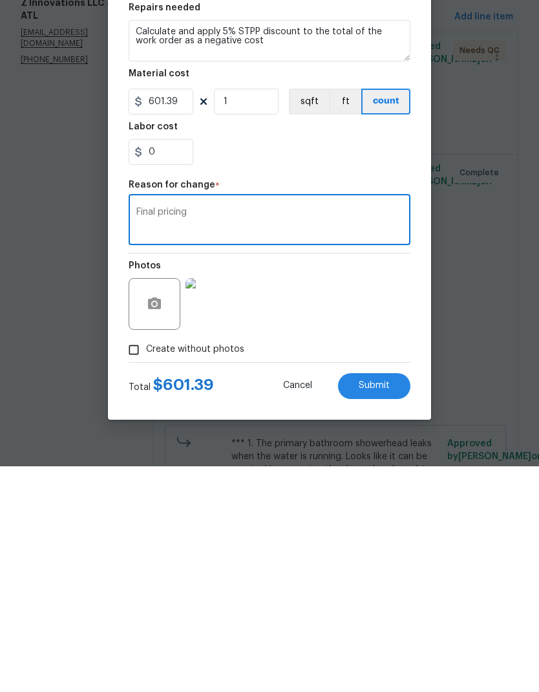
click at [160, 433] on textarea "Final pricing" at bounding box center [269, 446] width 266 height 27
click at [193, 433] on textarea "Final pricing" at bounding box center [269, 446] width 266 height 27
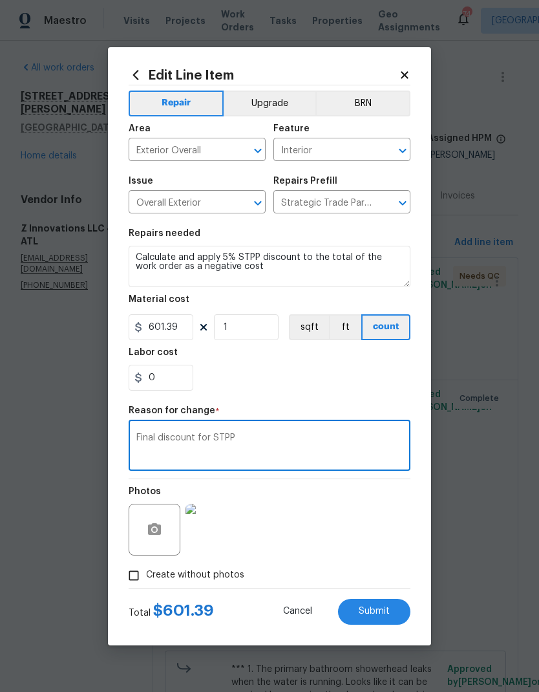
type textarea "Final discount for STPP"
click at [149, 324] on input "601.39" at bounding box center [161, 327] width 65 height 26
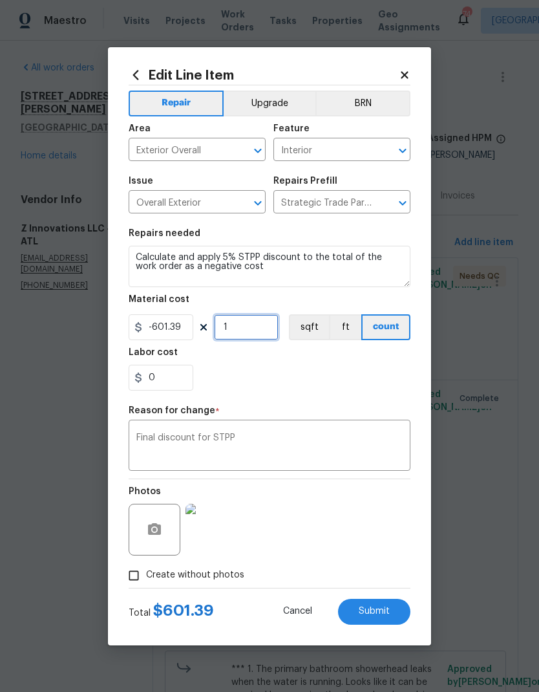
click at [253, 334] on input "1" at bounding box center [246, 327] width 65 height 26
click at [388, 613] on span "Submit" at bounding box center [374, 611] width 31 height 10
type input "1"
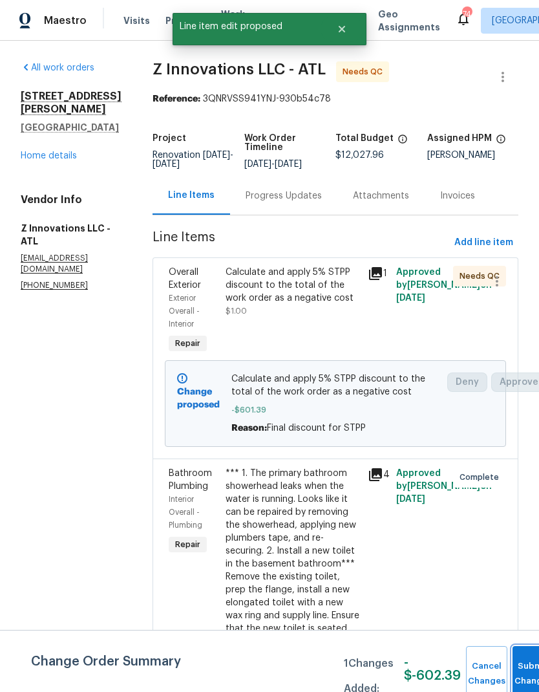
click at [523, 674] on span "Submit Changes" at bounding box center [533, 674] width 28 height 30
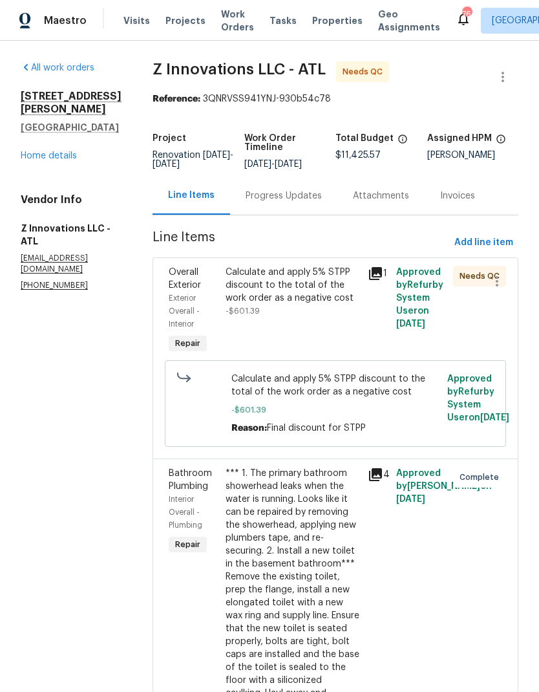
click at [282, 298] on div "Calculate and apply 5% STPP discount to the total of the work order as a negati…" at bounding box center [293, 285] width 134 height 39
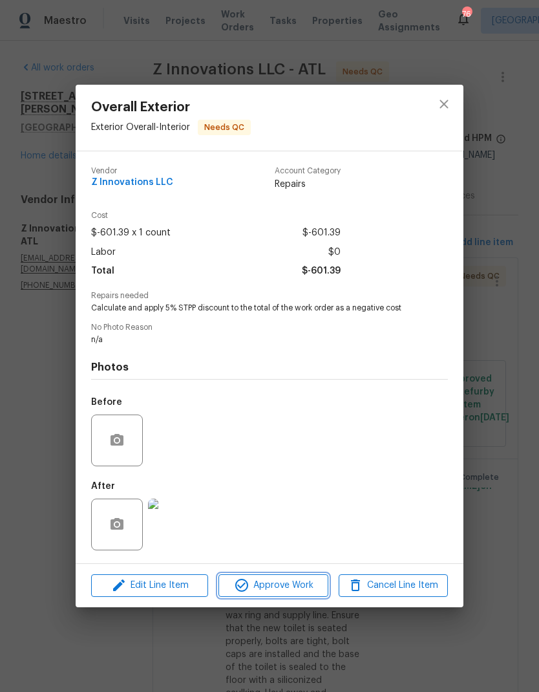
click at [297, 590] on span "Approve Work" at bounding box center [272, 585] width 101 height 16
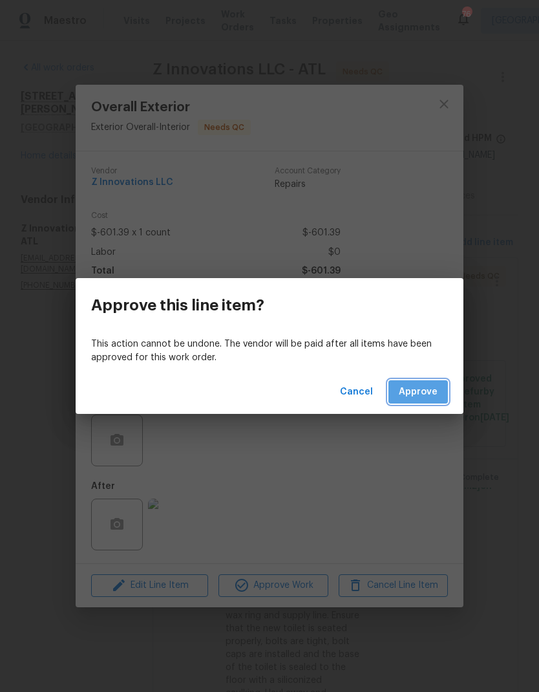
click at [421, 397] on span "Approve" at bounding box center [418, 392] width 39 height 16
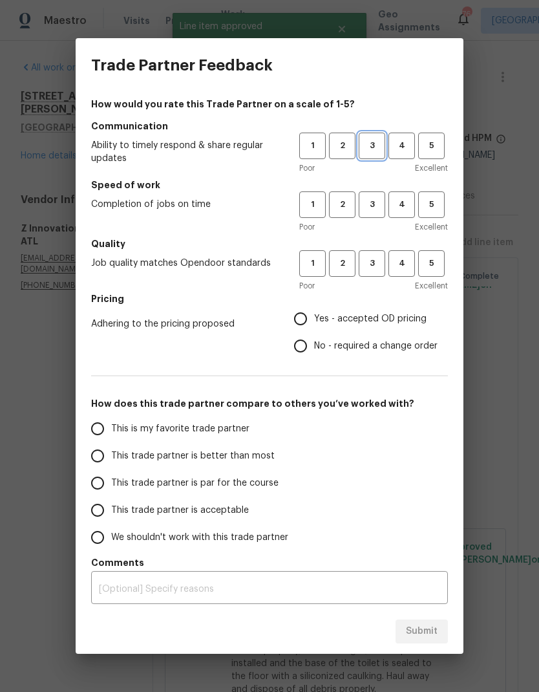
click at [374, 149] on span "3" at bounding box center [372, 145] width 24 height 15
click at [363, 204] on span "3" at bounding box center [372, 204] width 24 height 15
click at [372, 272] on button "3" at bounding box center [372, 263] width 27 height 27
click at [301, 347] on input "No - required a change order" at bounding box center [300, 345] width 27 height 27
radio input "true"
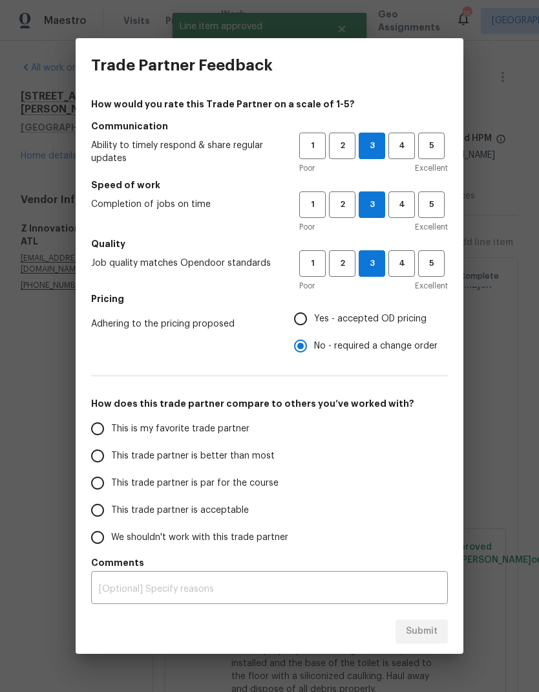
click at [106, 491] on input "This trade partner is par for the course" at bounding box center [97, 482] width 27 height 27
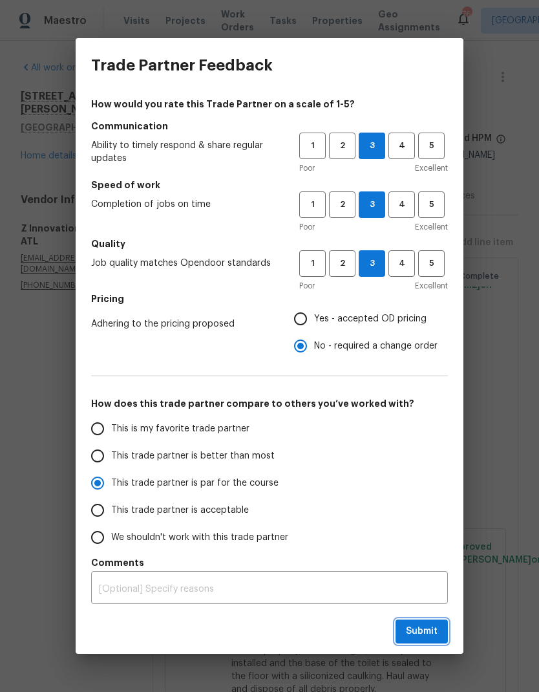
click at [418, 643] on button "Submit" at bounding box center [422, 631] width 52 height 24
radio input "true"
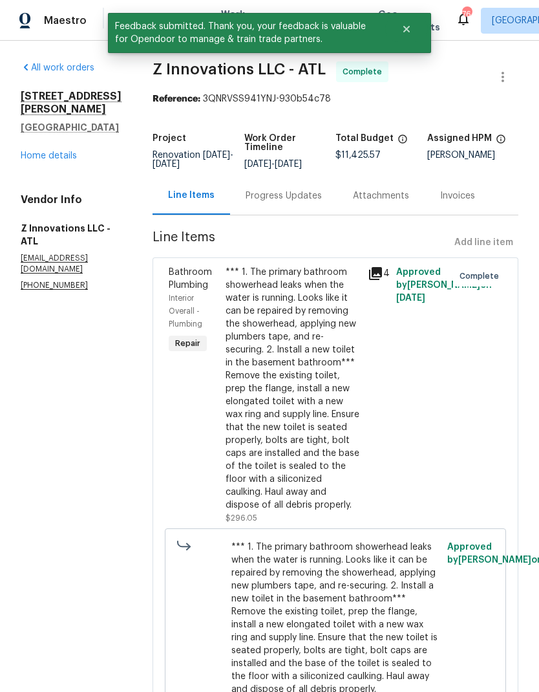
click at [56, 151] on link "Home details" at bounding box center [49, 155] width 56 height 9
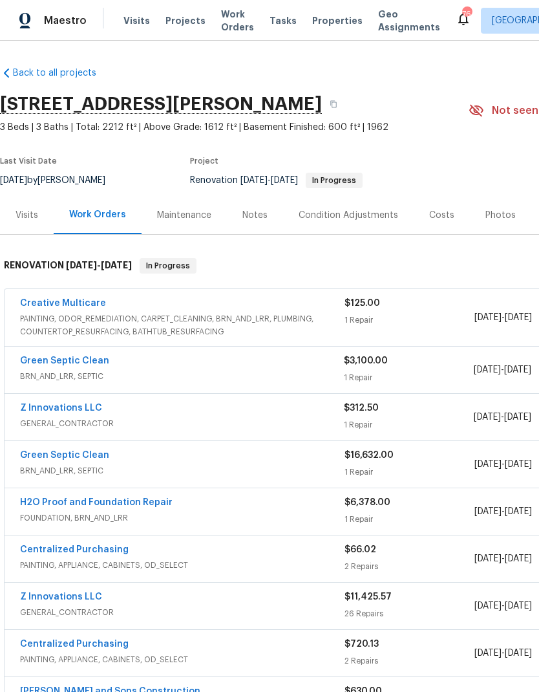
click at [27, 215] on div "Visits" at bounding box center [27, 215] width 23 height 13
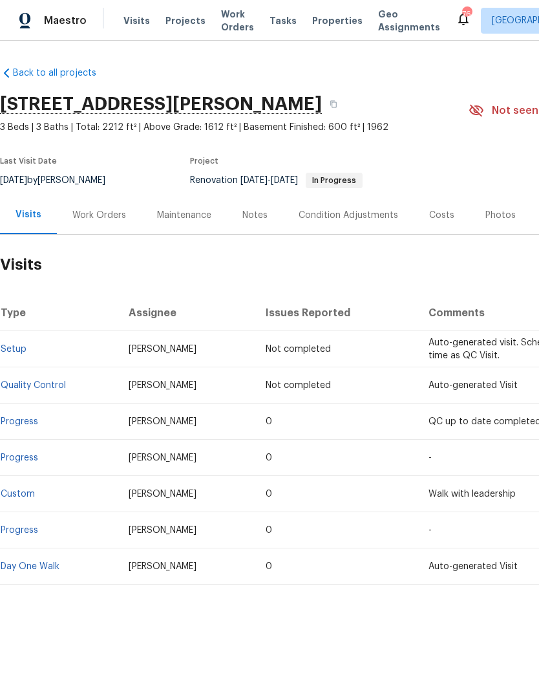
click at [108, 212] on div "Work Orders" at bounding box center [99, 215] width 54 height 13
